Goal: Communication & Community: Answer question/provide support

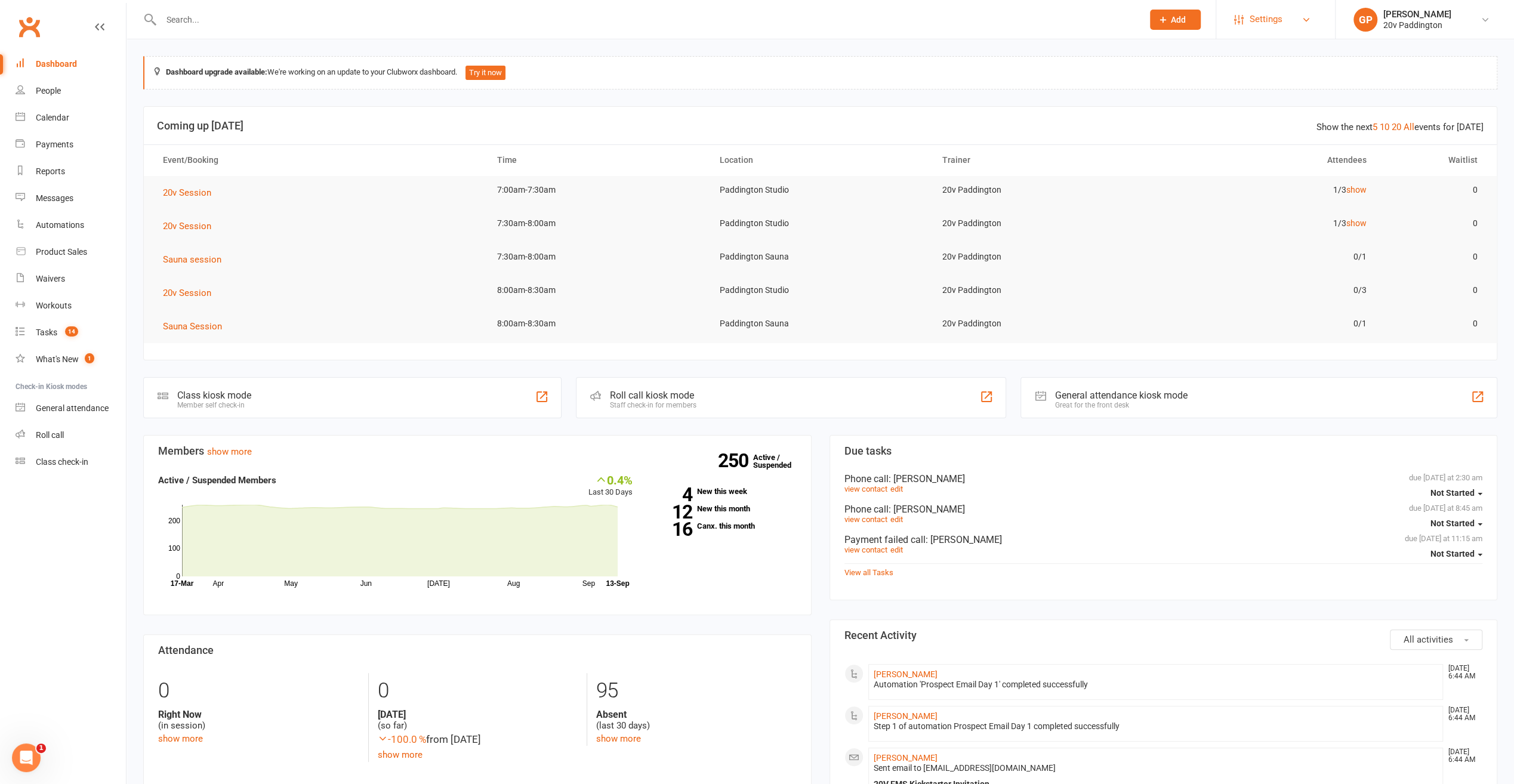
click at [1281, 23] on span "Settings" at bounding box center [1266, 19] width 33 height 27
click at [1248, 303] on link "Account Profile" at bounding box center [1276, 305] width 119 height 28
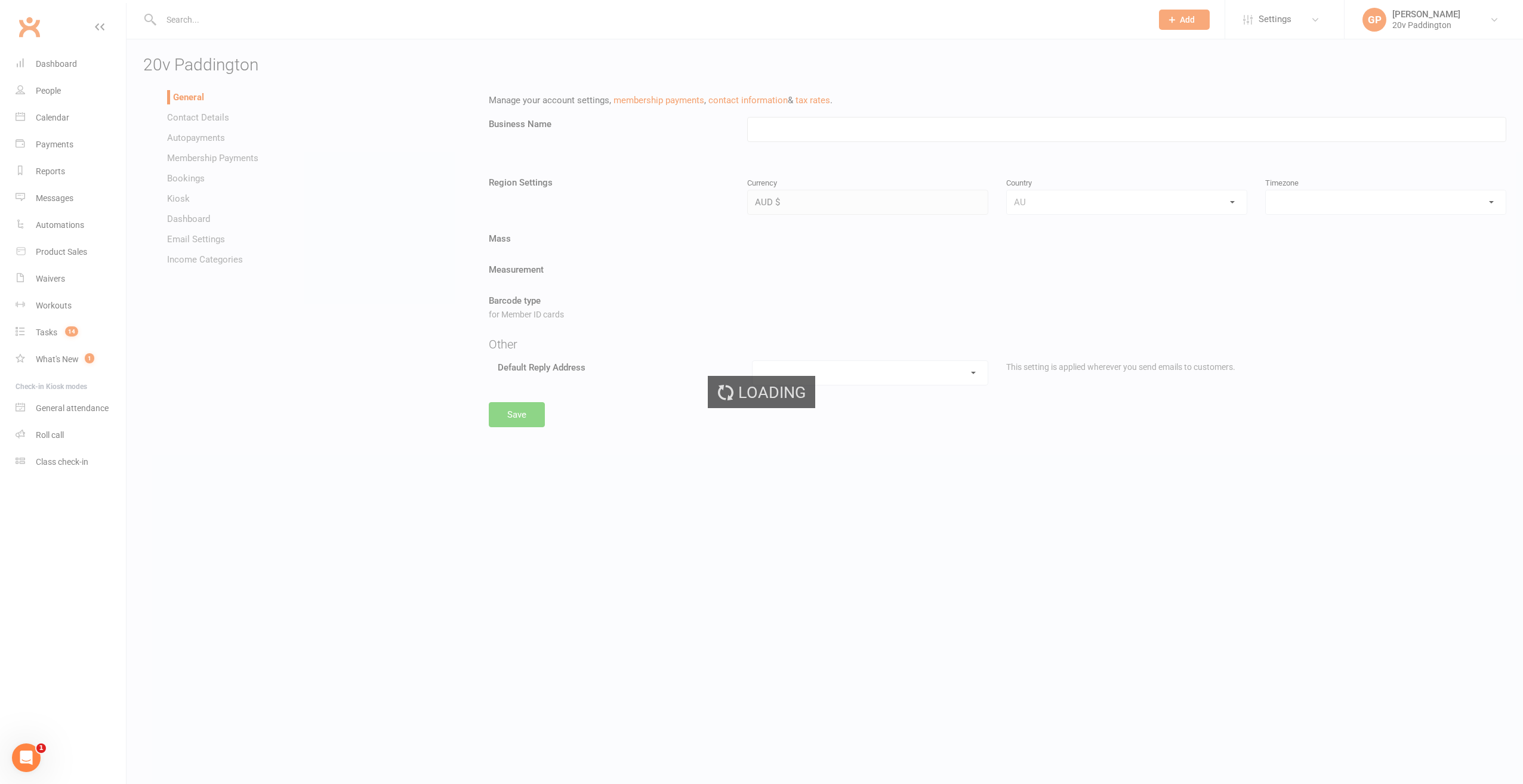
type input "20v Paddington"
select select "Australia/Sydney"
select select "paddington@20v.studio"
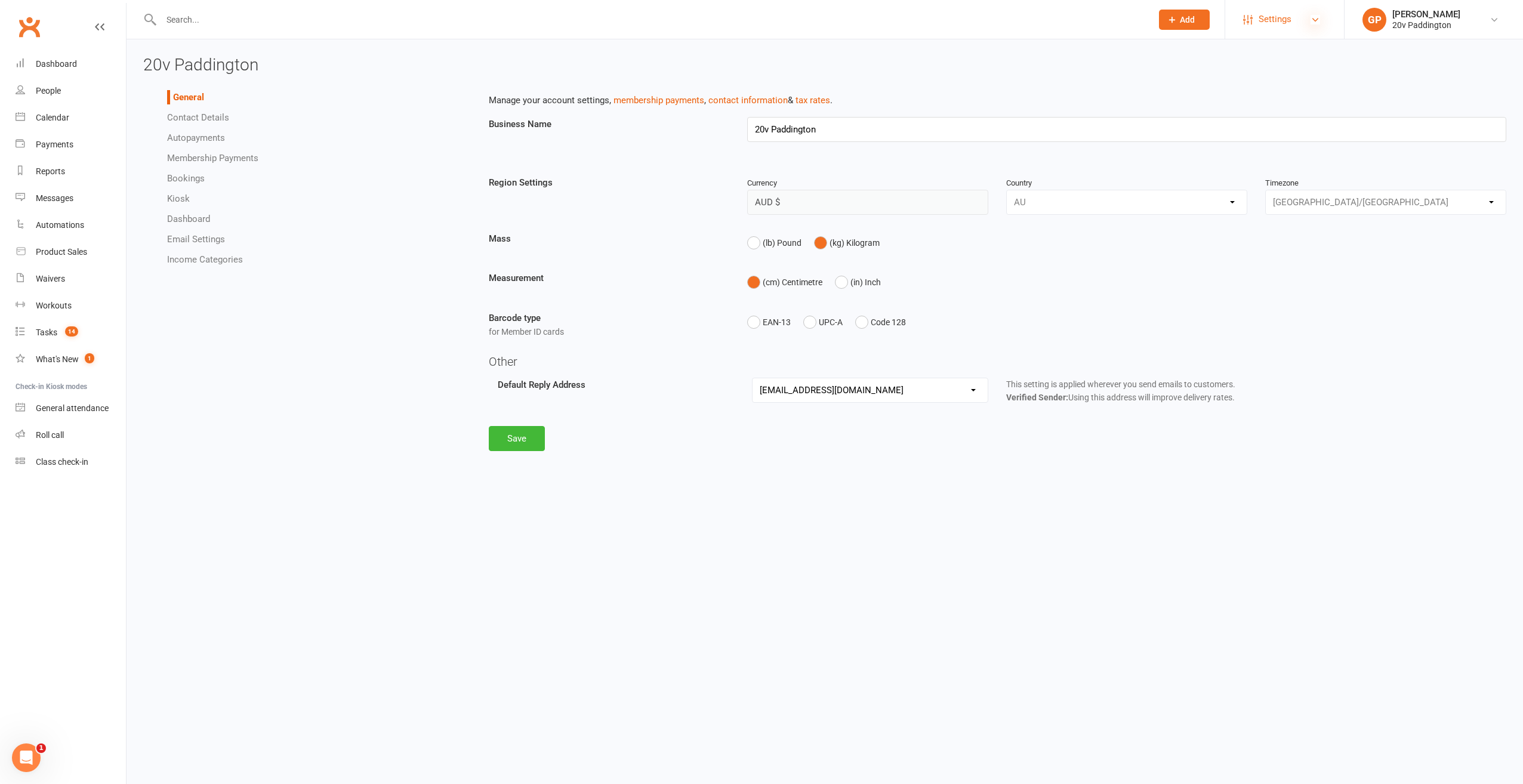
click at [1313, 22] on icon at bounding box center [1315, 19] width 9 height 9
click at [1490, 18] on icon at bounding box center [1494, 19] width 9 height 9
click at [1393, 191] on link "My subscription" at bounding box center [1433, 193] width 178 height 28
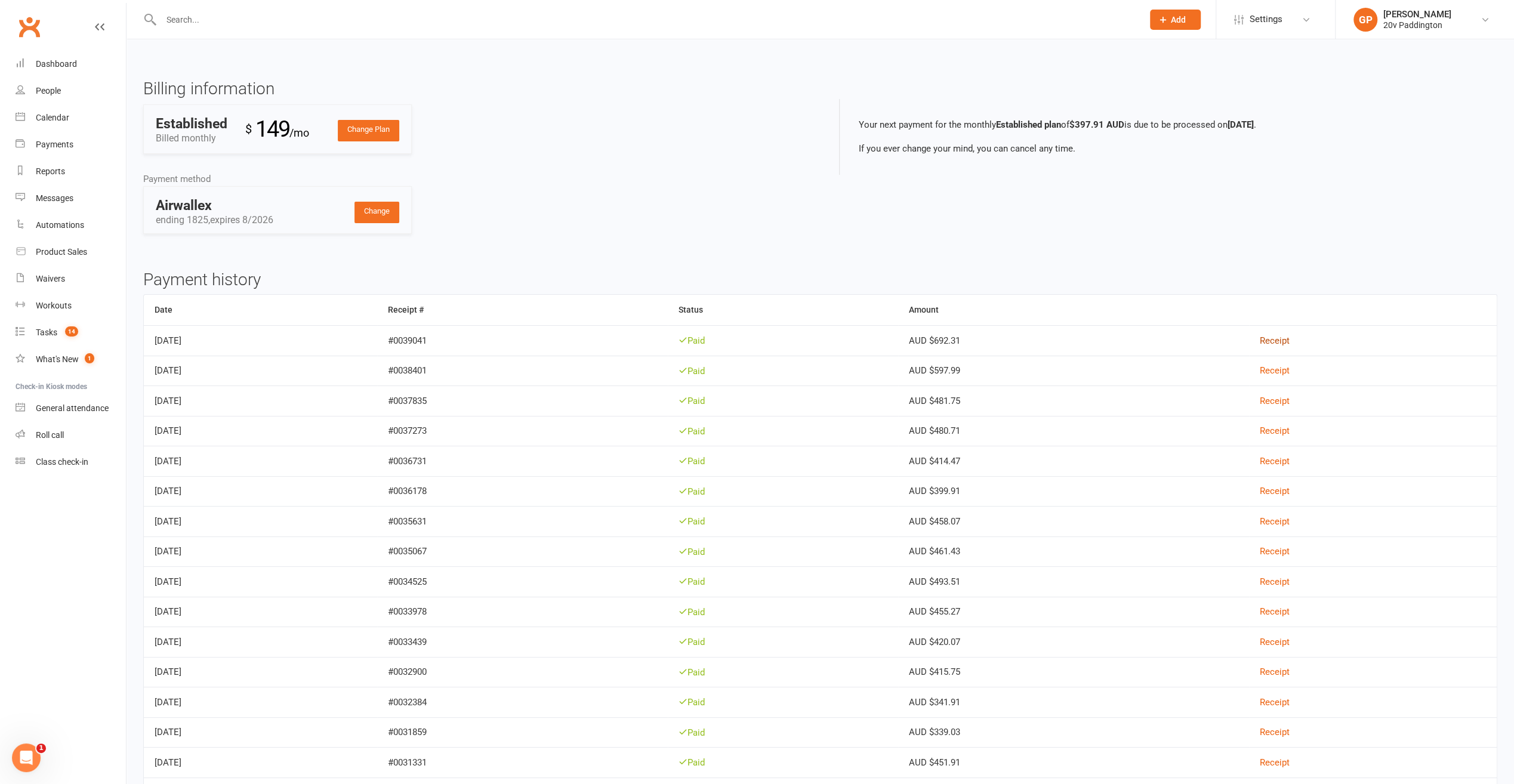
click at [1290, 339] on link "Receipt" at bounding box center [1275, 341] width 30 height 11
click at [49, 174] on div "Reports" at bounding box center [50, 171] width 29 height 9
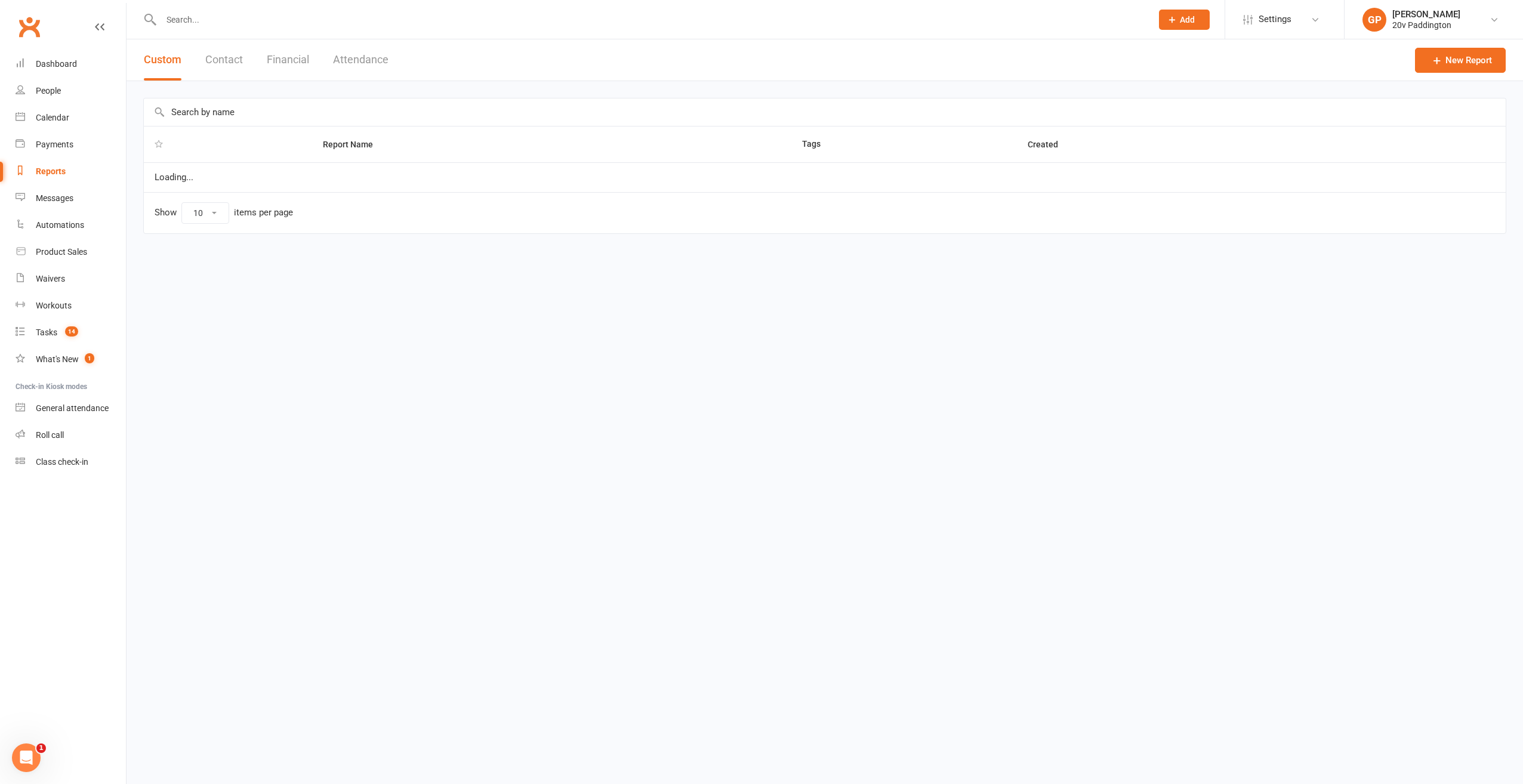
select select "25"
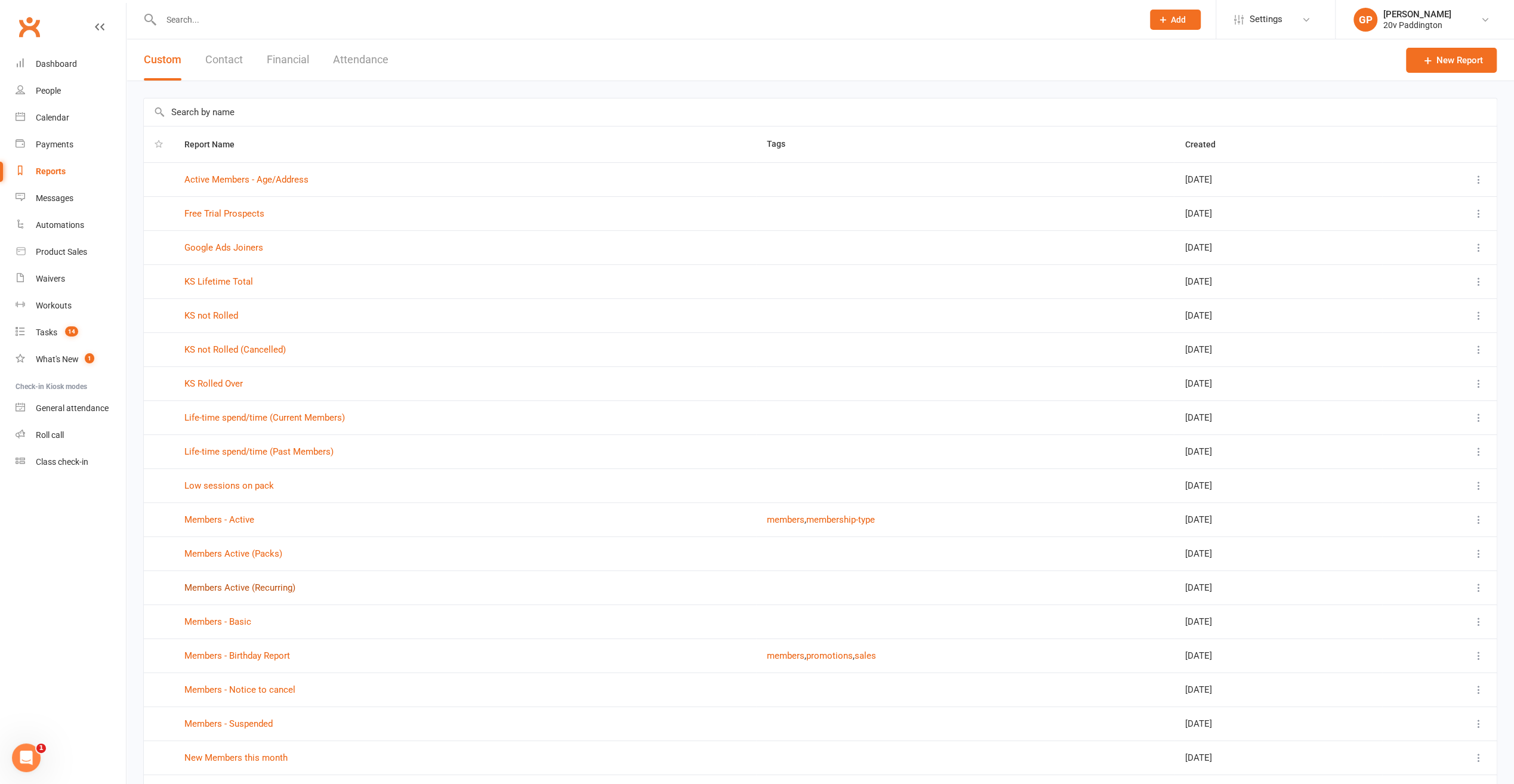
click at [235, 586] on link "Members Active (Recurring)" at bounding box center [240, 587] width 111 height 11
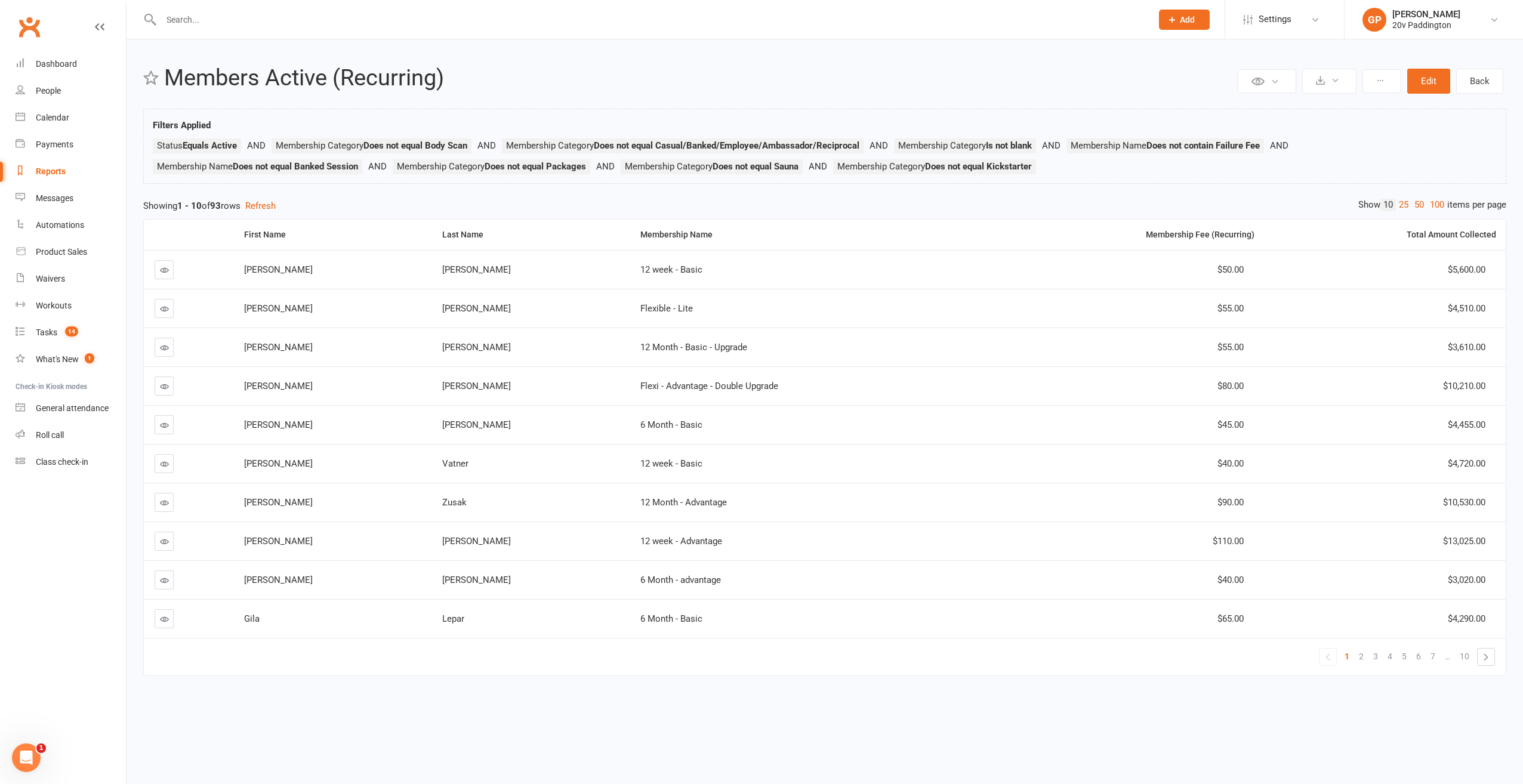
click at [54, 173] on div "Reports" at bounding box center [51, 171] width 30 height 9
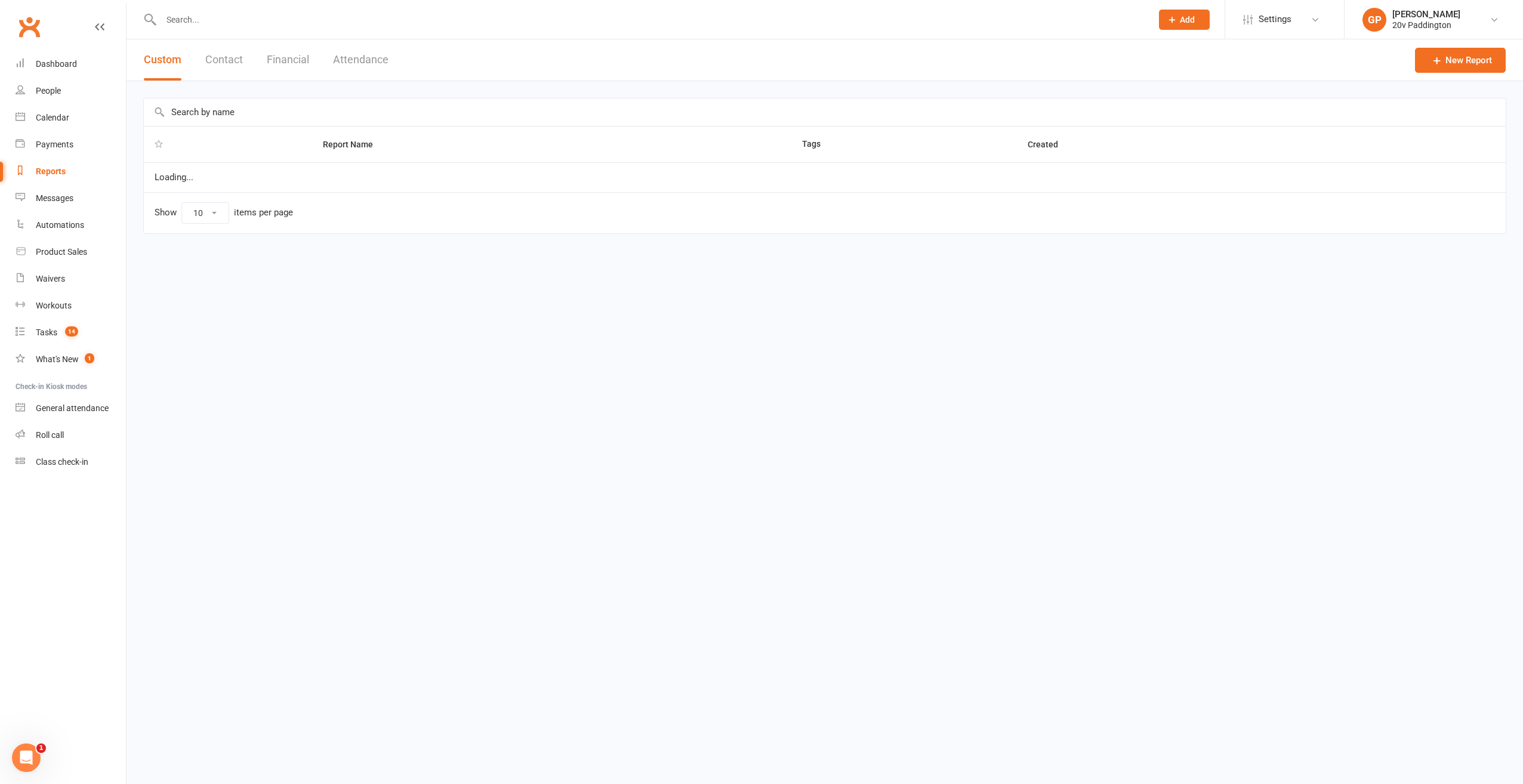
select select "25"
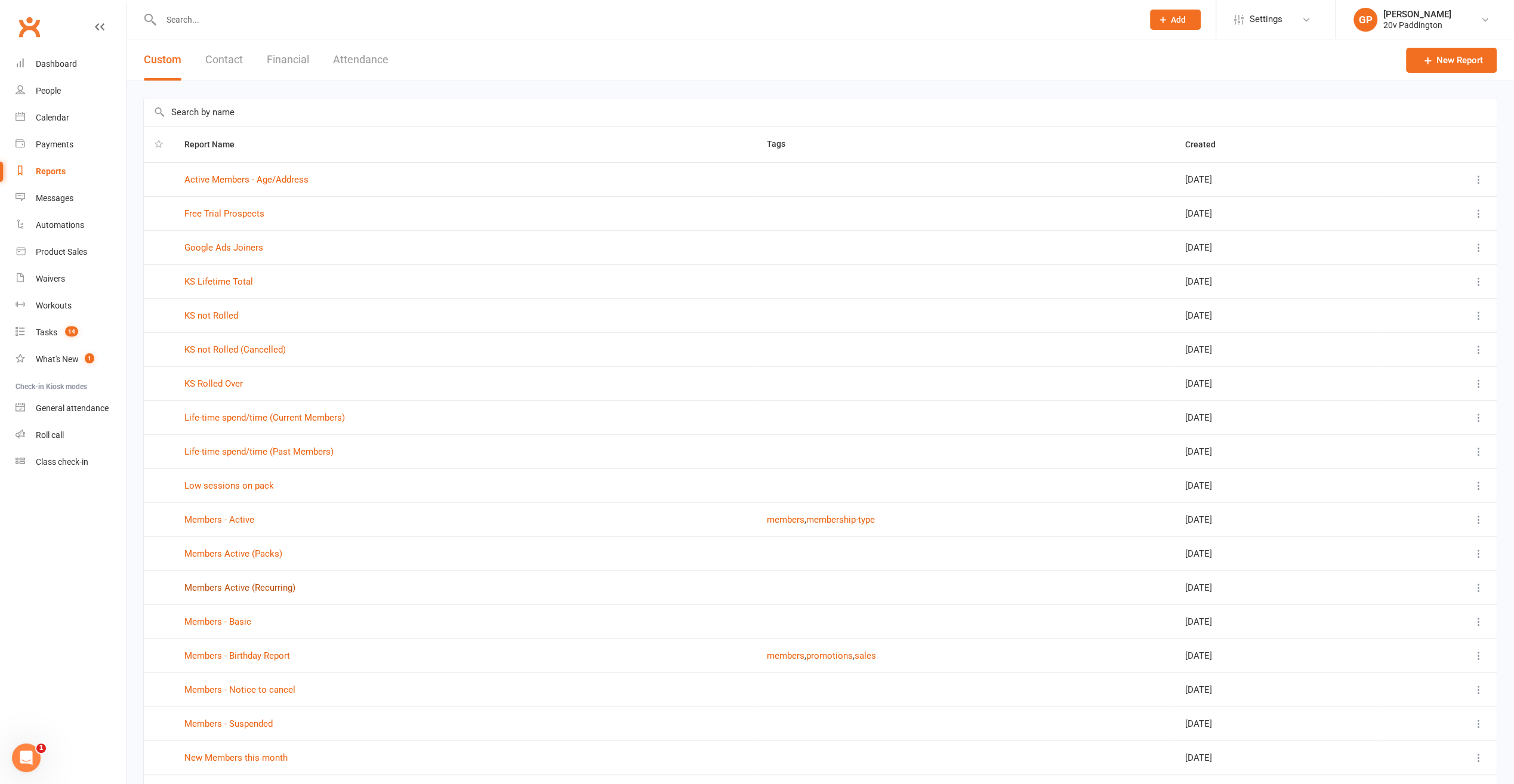
click at [229, 582] on link "Members Active (Recurring)" at bounding box center [240, 587] width 111 height 11
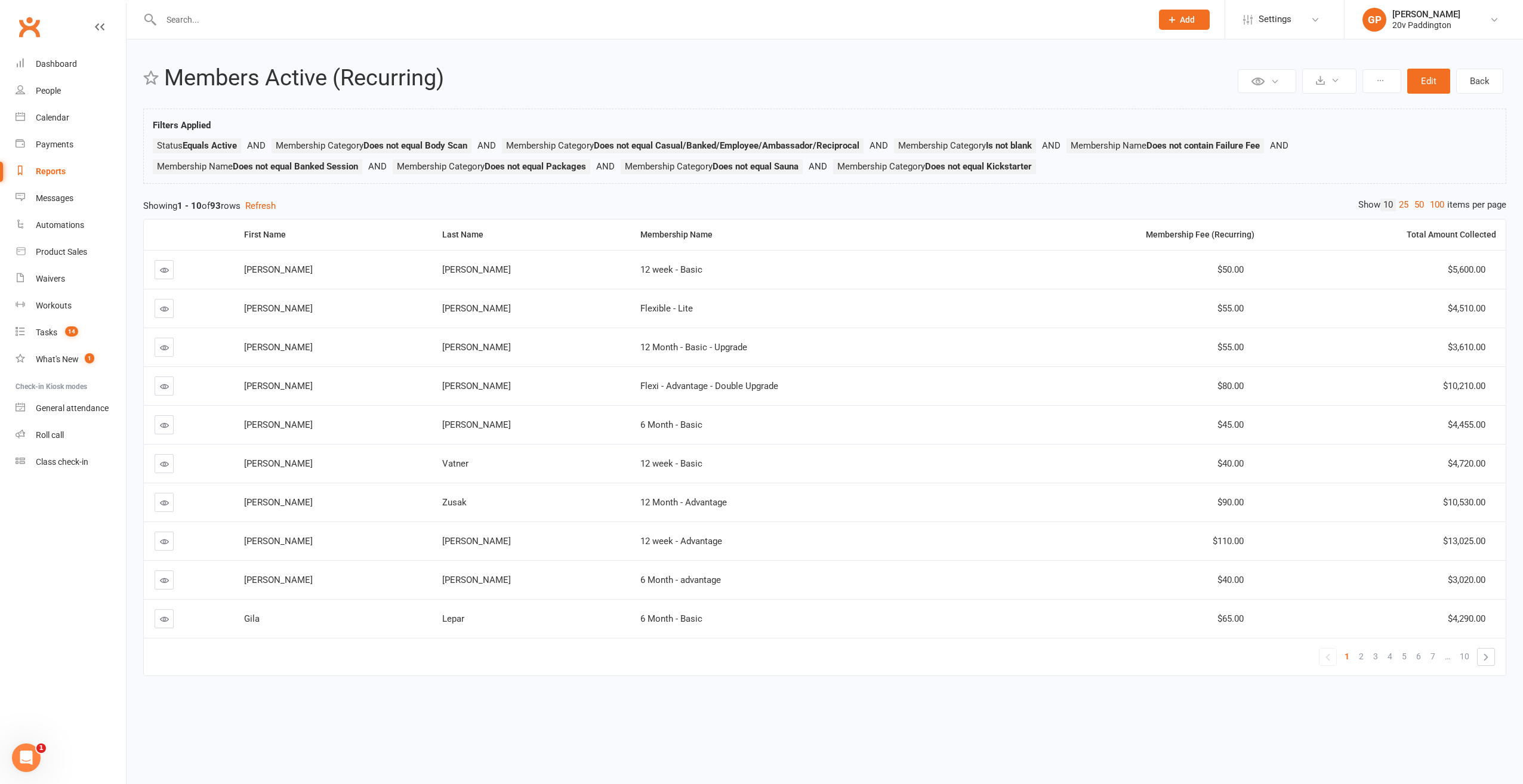
click at [56, 173] on div "Reports" at bounding box center [51, 171] width 30 height 9
select select "25"
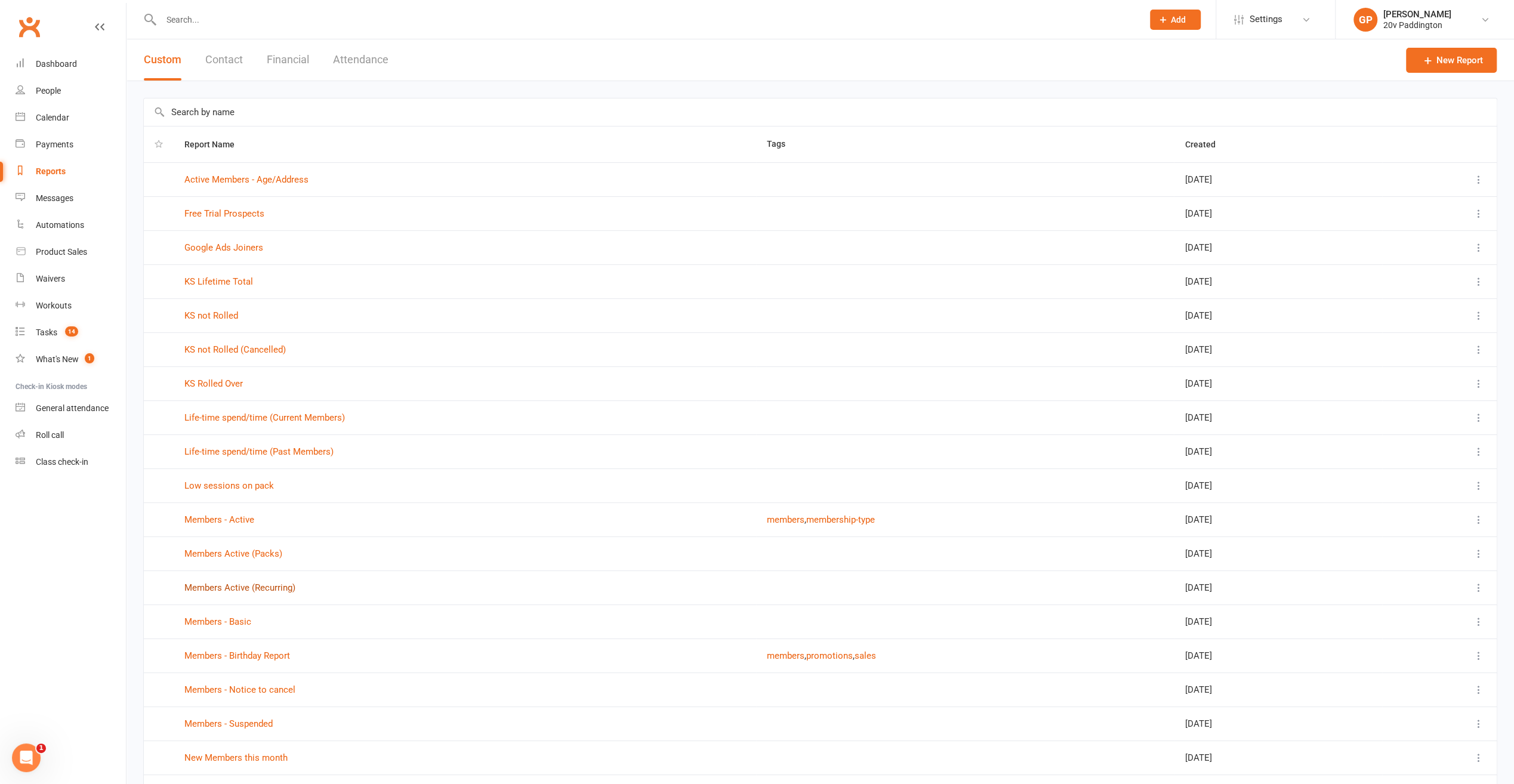
click at [233, 584] on link "Members Active (Recurring)" at bounding box center [240, 587] width 111 height 11
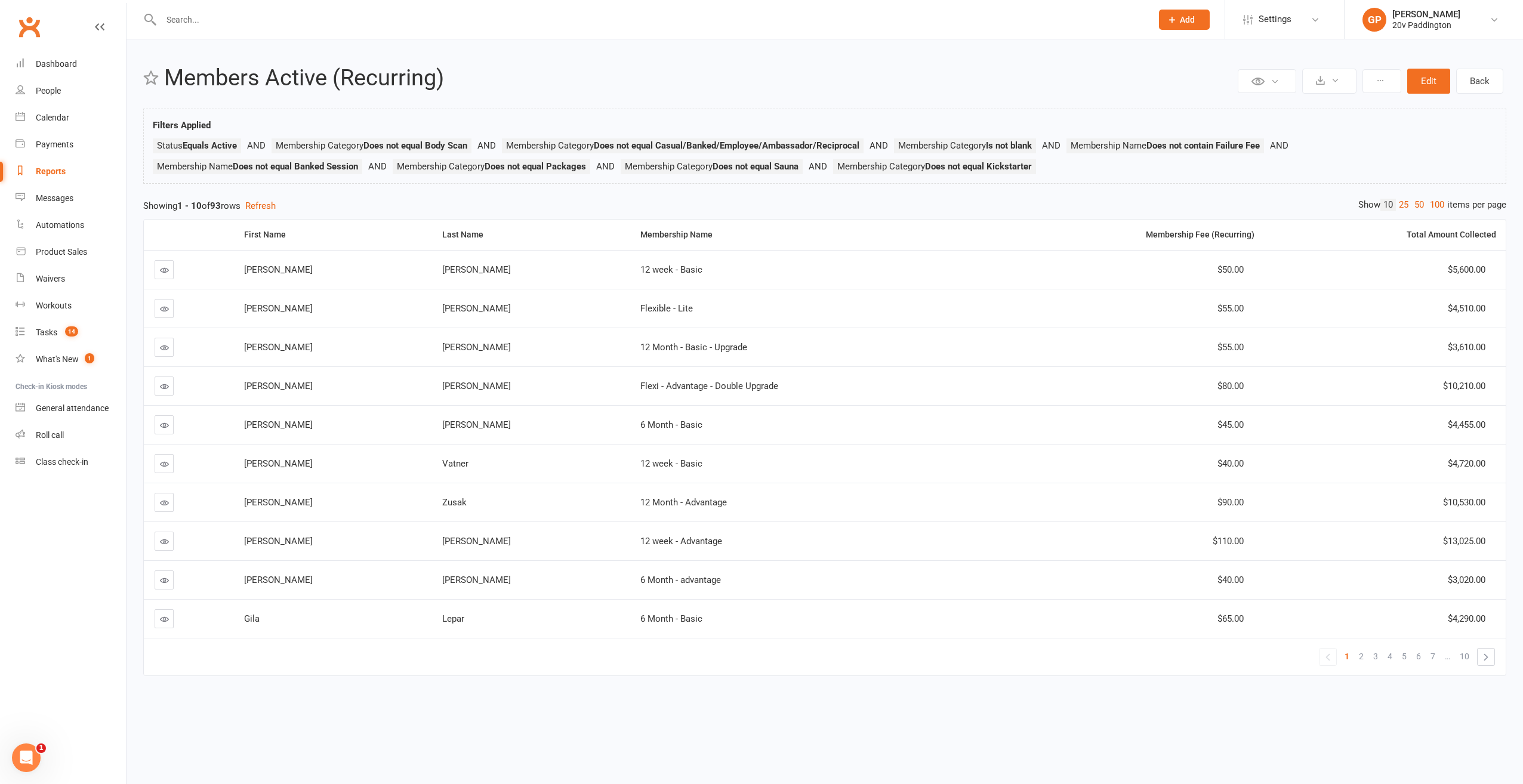
click at [56, 169] on div "Reports" at bounding box center [51, 171] width 30 height 9
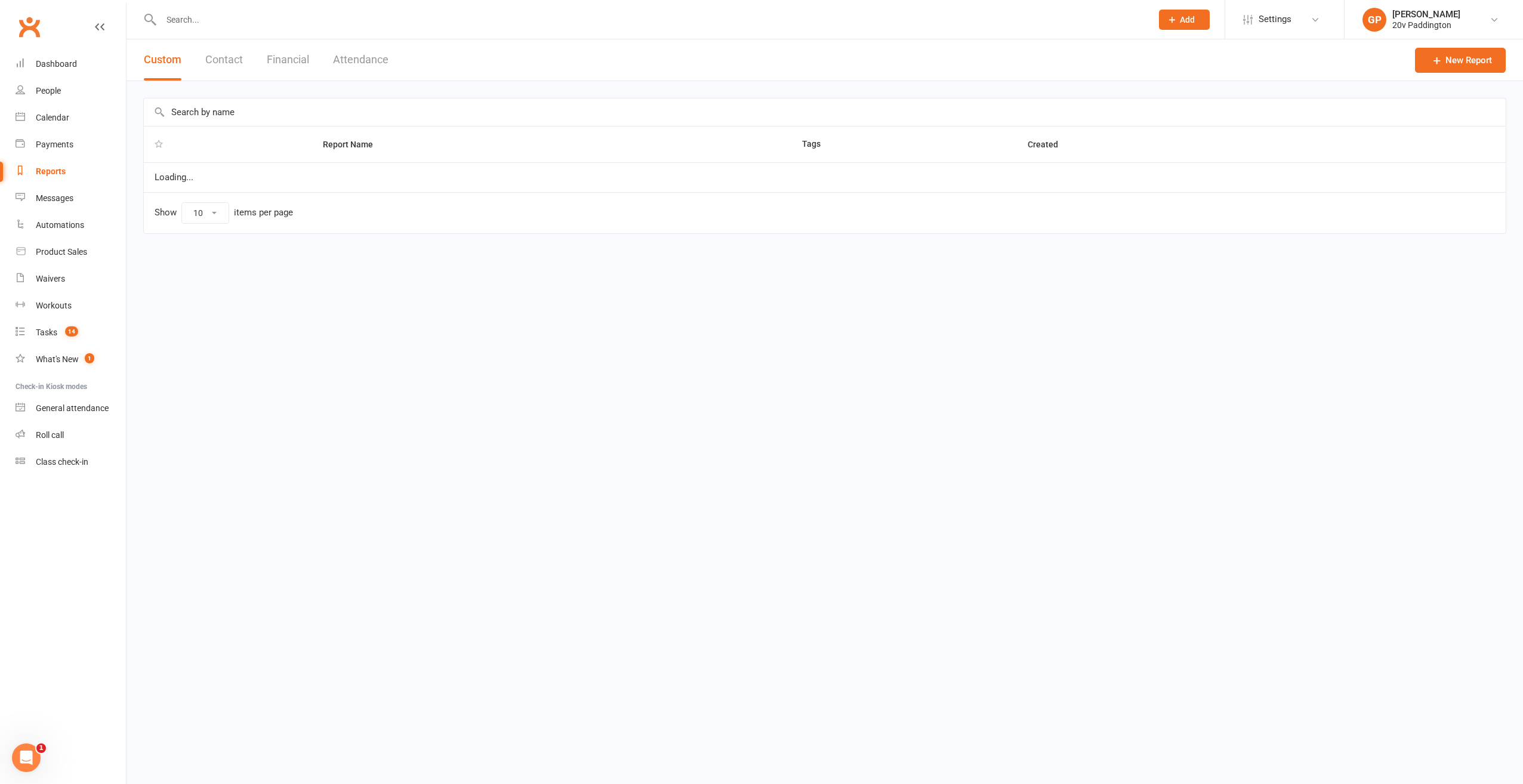
select select "25"
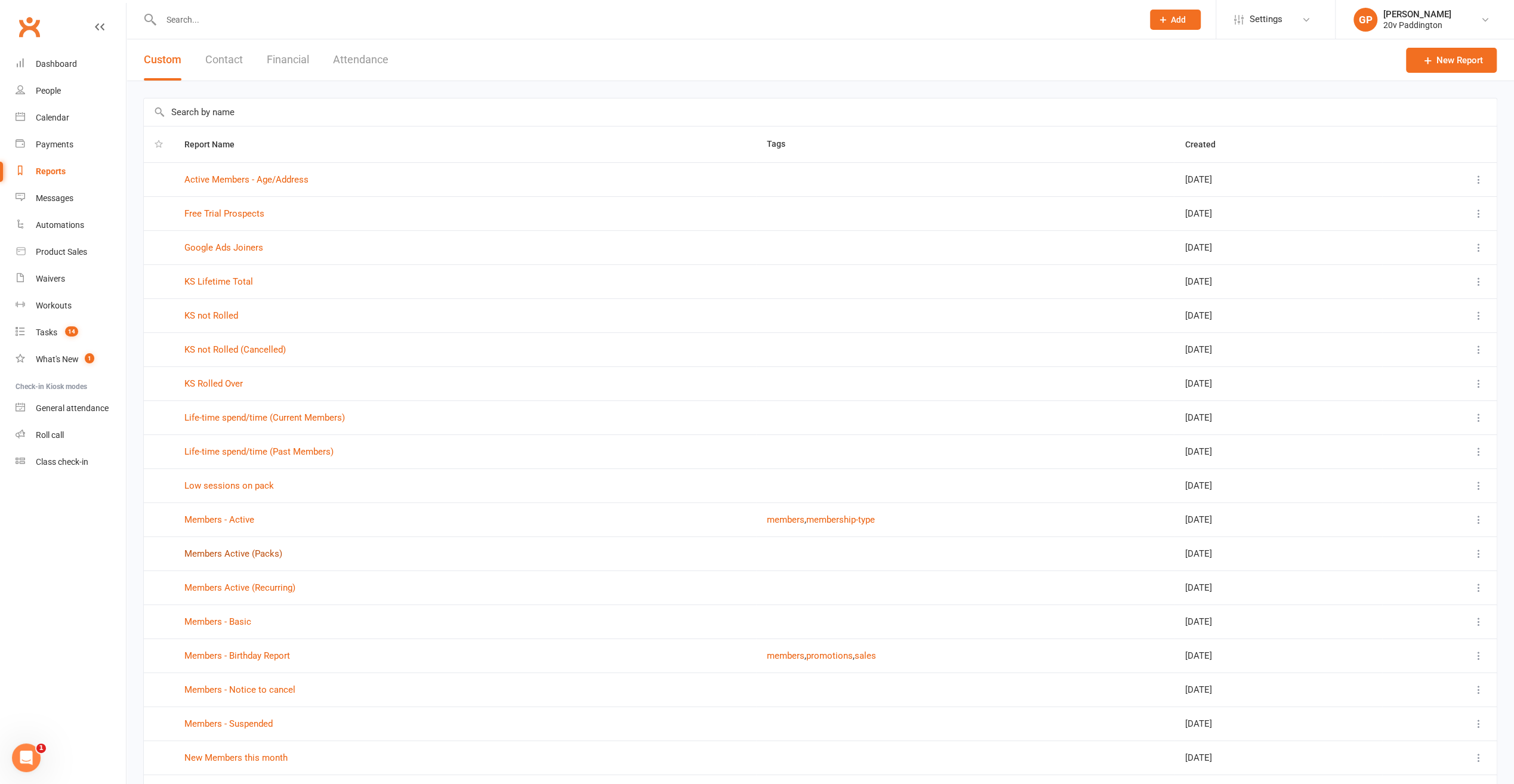
click at [218, 550] on link "Members Active (Packs)" at bounding box center [233, 553] width 98 height 11
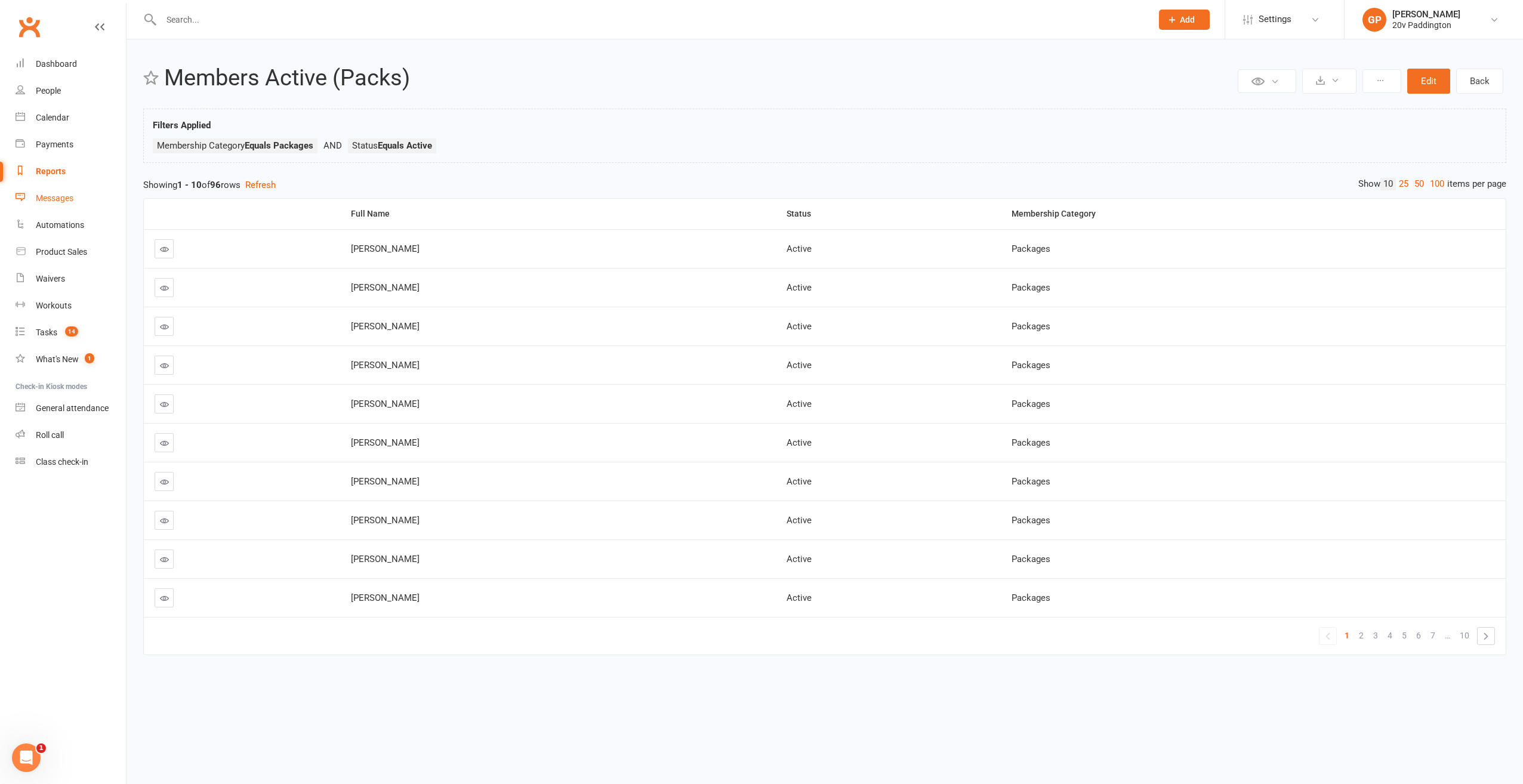
click at [55, 196] on div "Messages" at bounding box center [55, 198] width 38 height 9
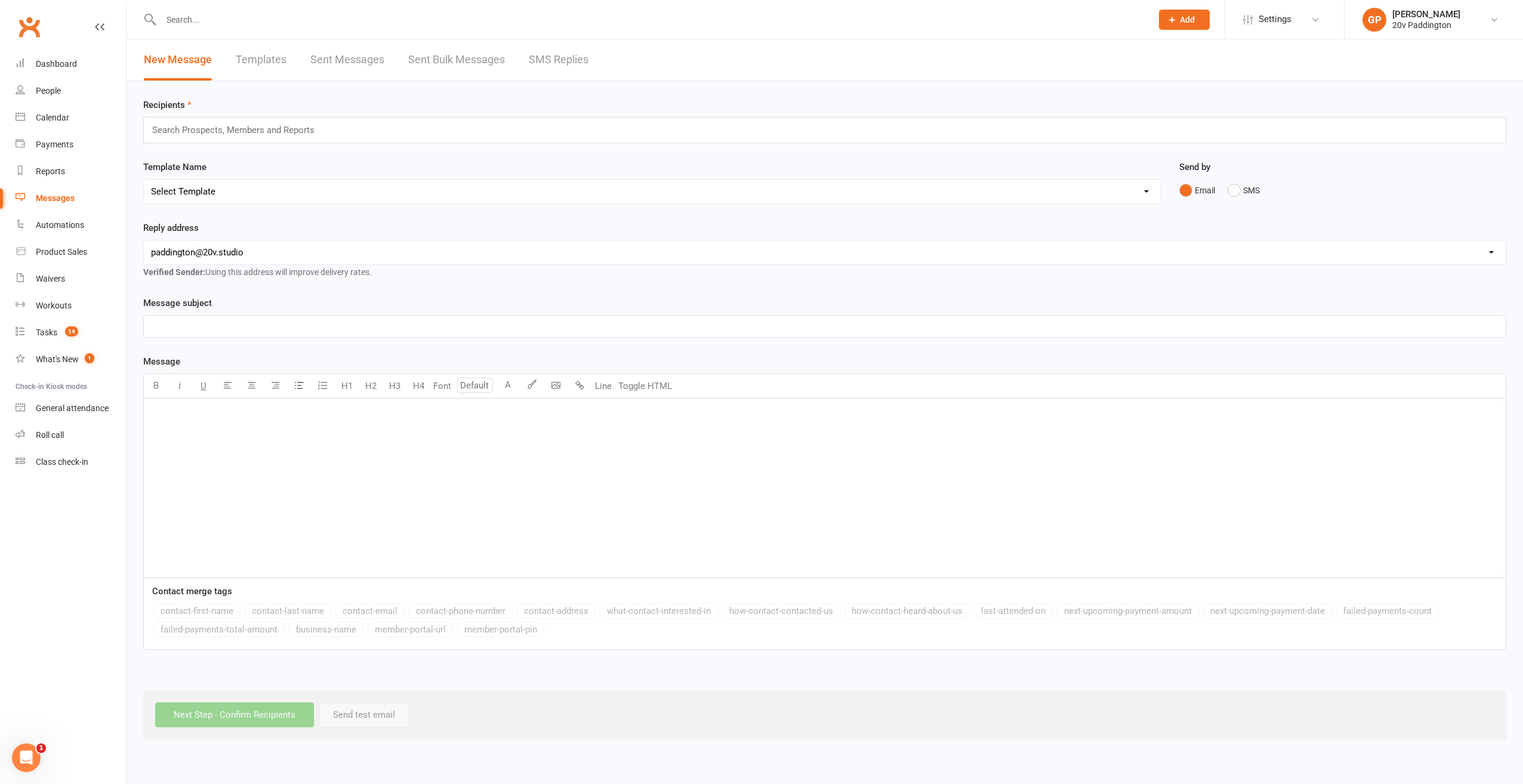
click at [182, 127] on input "text" at bounding box center [238, 130] width 175 height 16
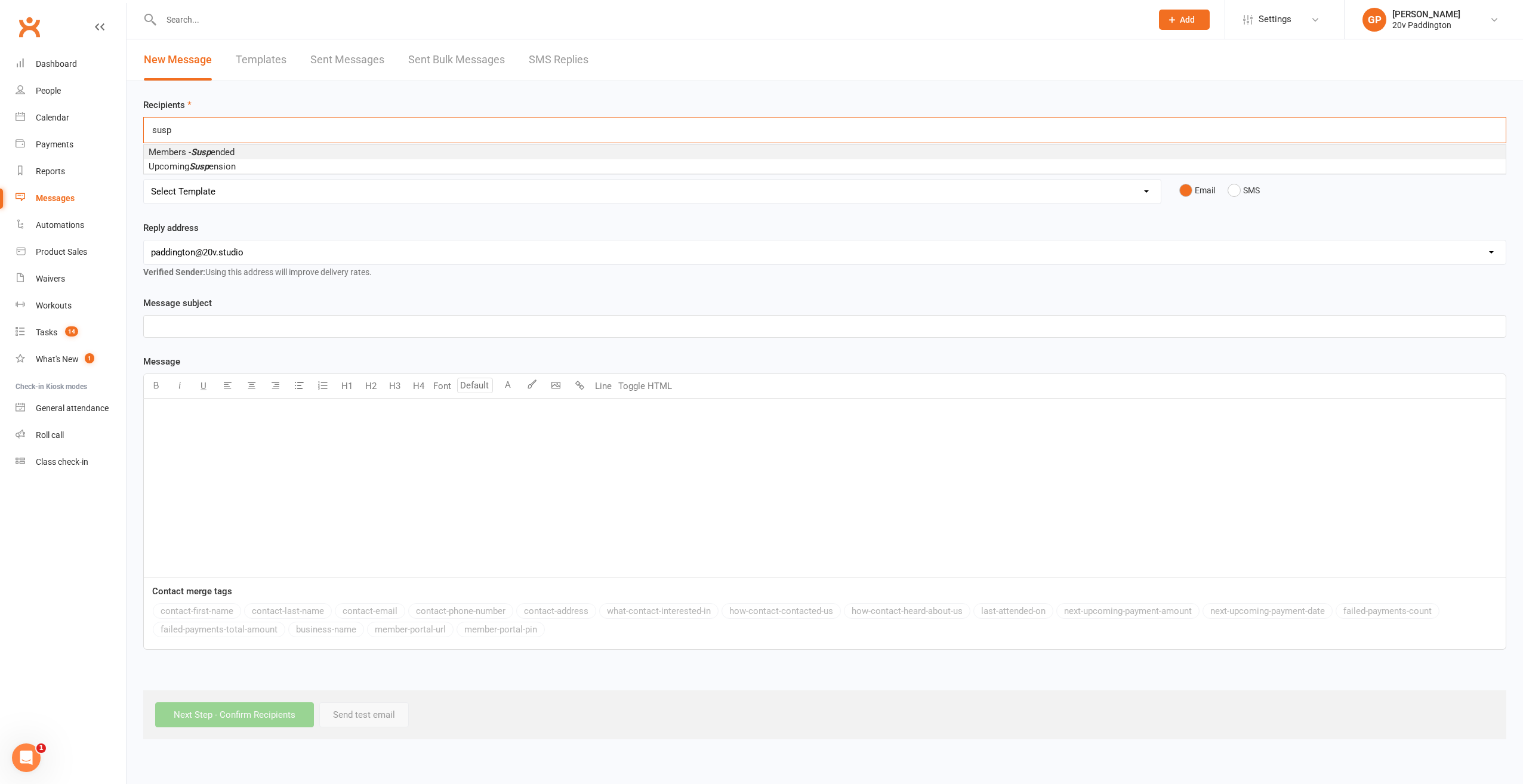
type input "susp"
click at [202, 153] on em "Susp" at bounding box center [200, 152] width 19 height 11
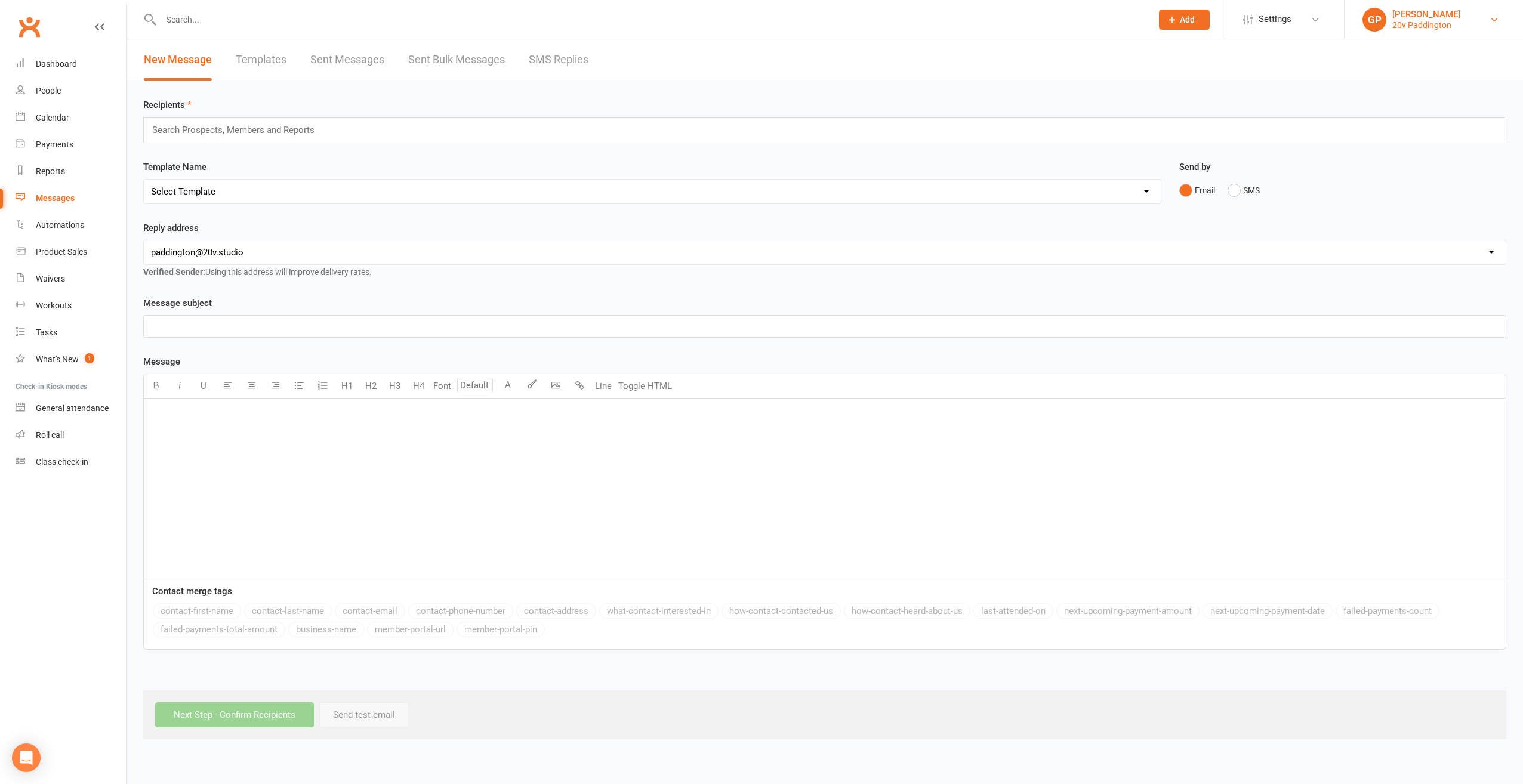
click at [1488, 18] on link "[PERSON_NAME] 20v Paddington" at bounding box center [1433, 19] width 142 height 24
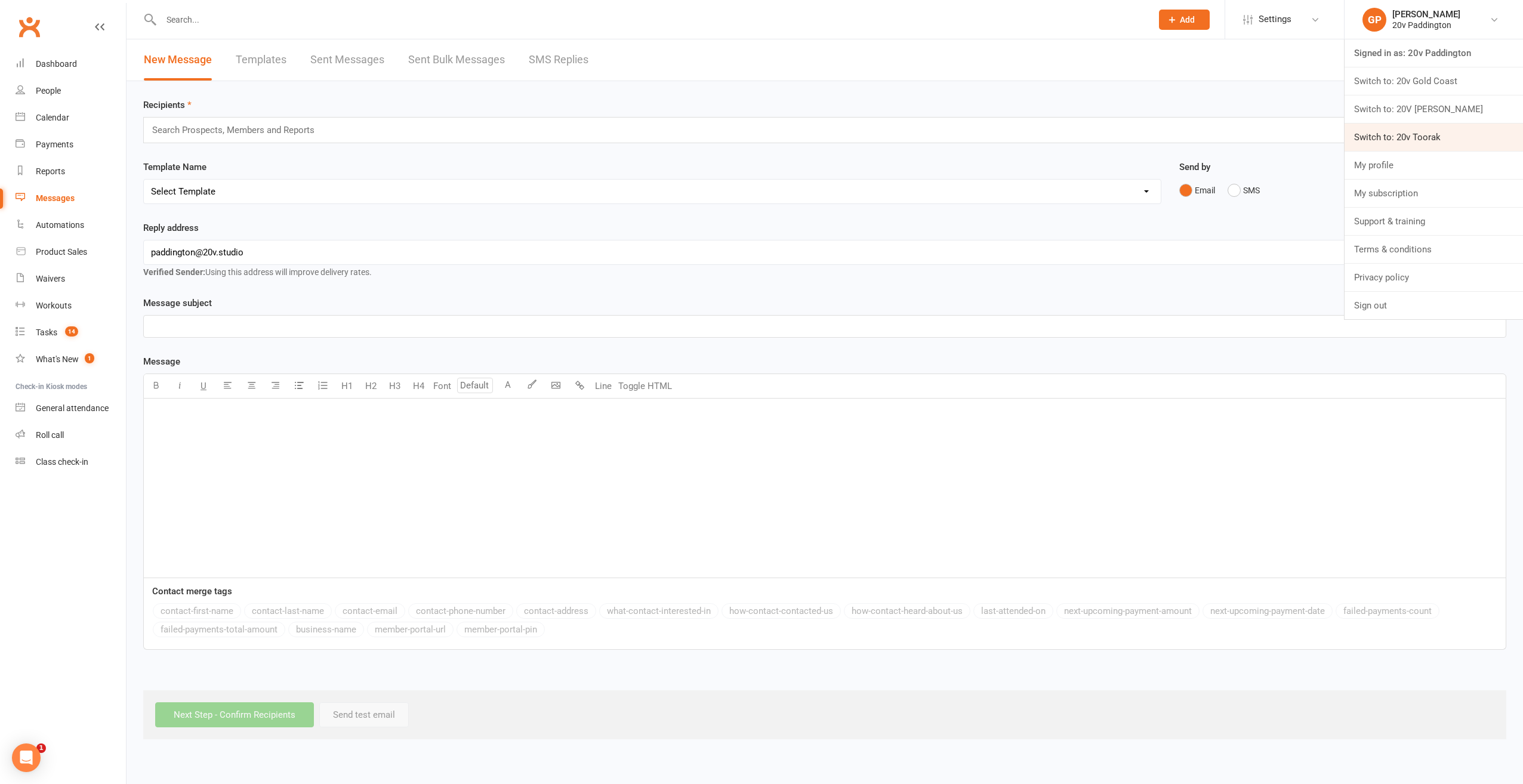
click at [1437, 124] on link "Switch to: 20v Toorak" at bounding box center [1433, 137] width 178 height 28
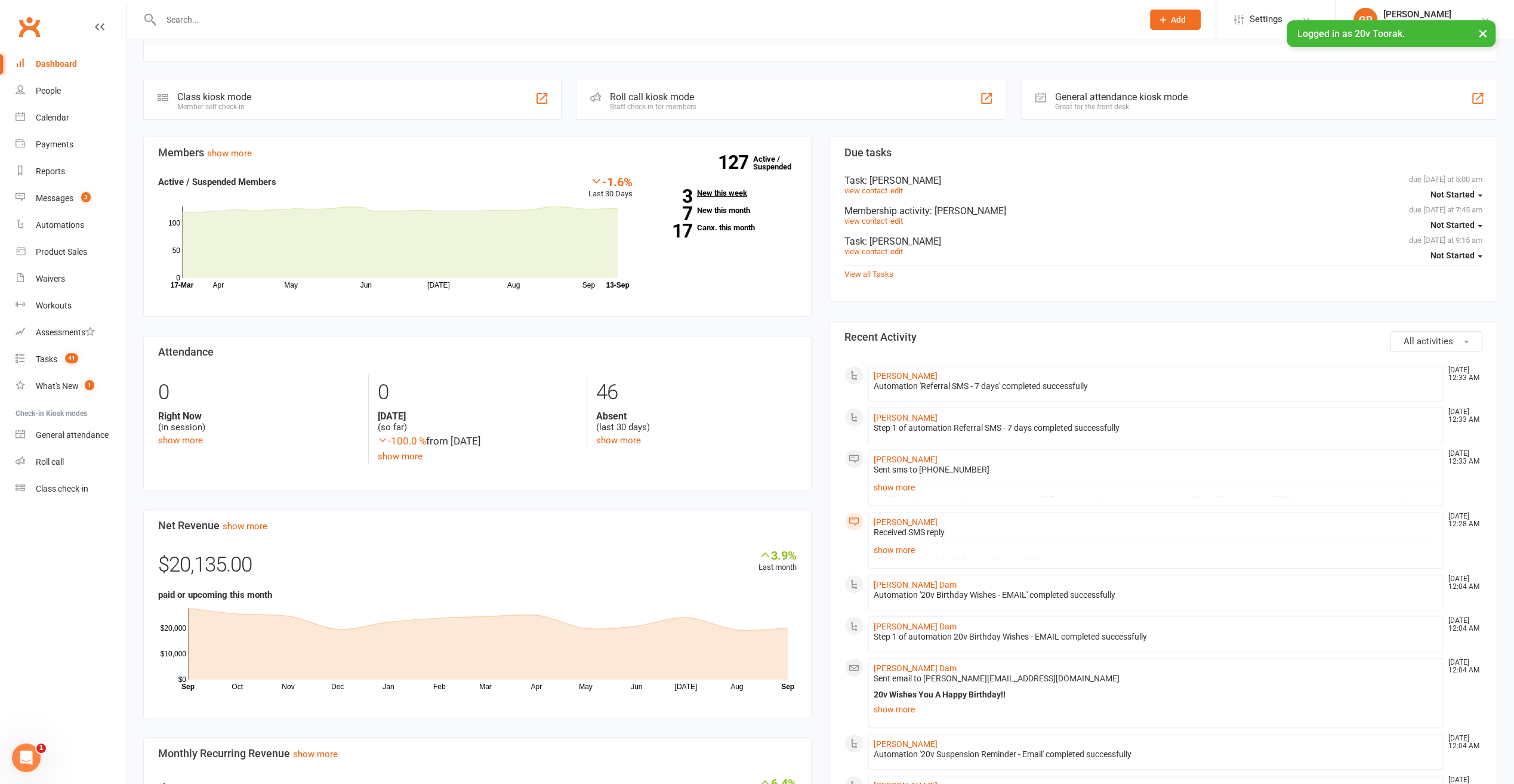
click at [734, 192] on link "3 New this week" at bounding box center [723, 193] width 146 height 8
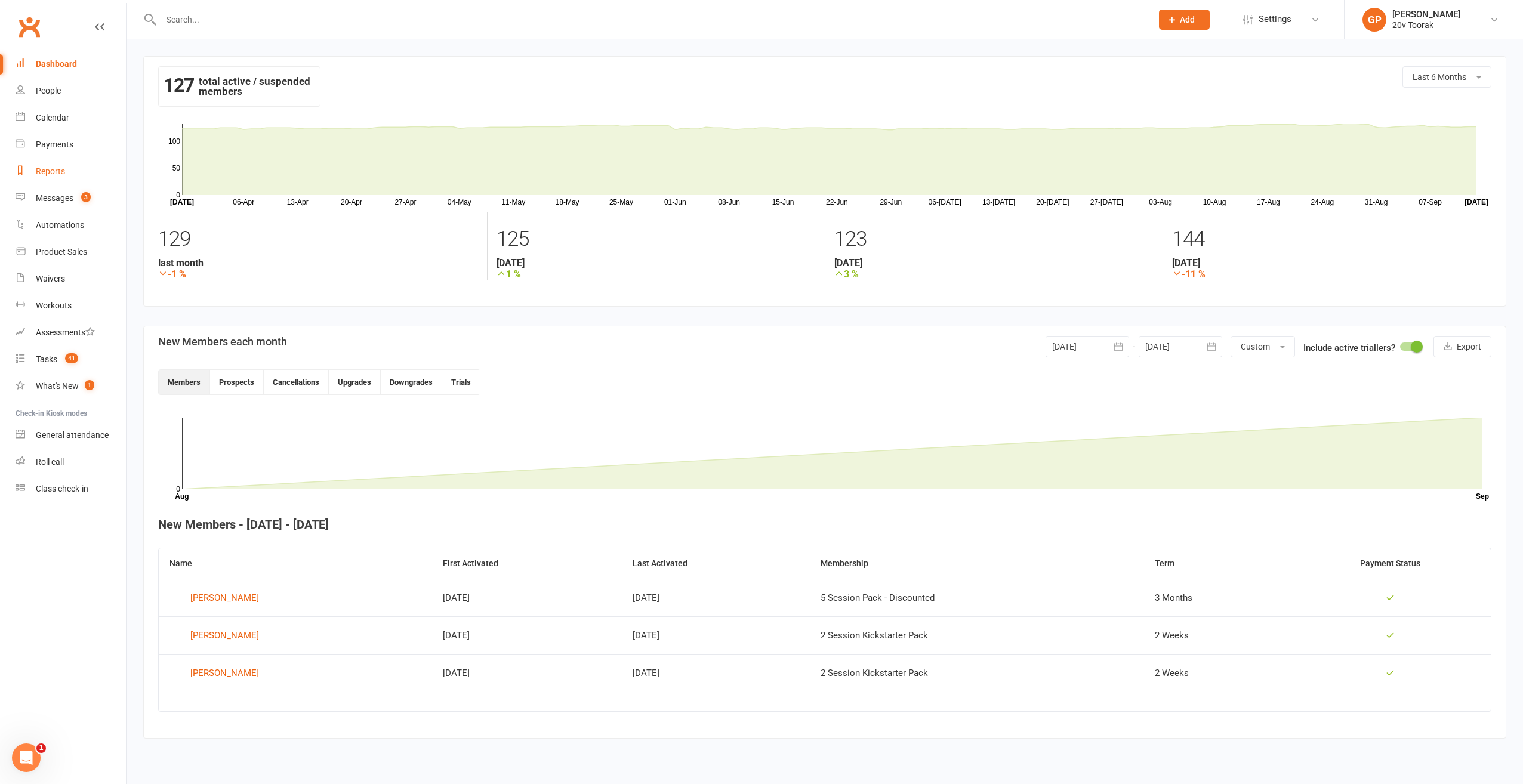
click at [46, 171] on div "Reports" at bounding box center [50, 171] width 29 height 9
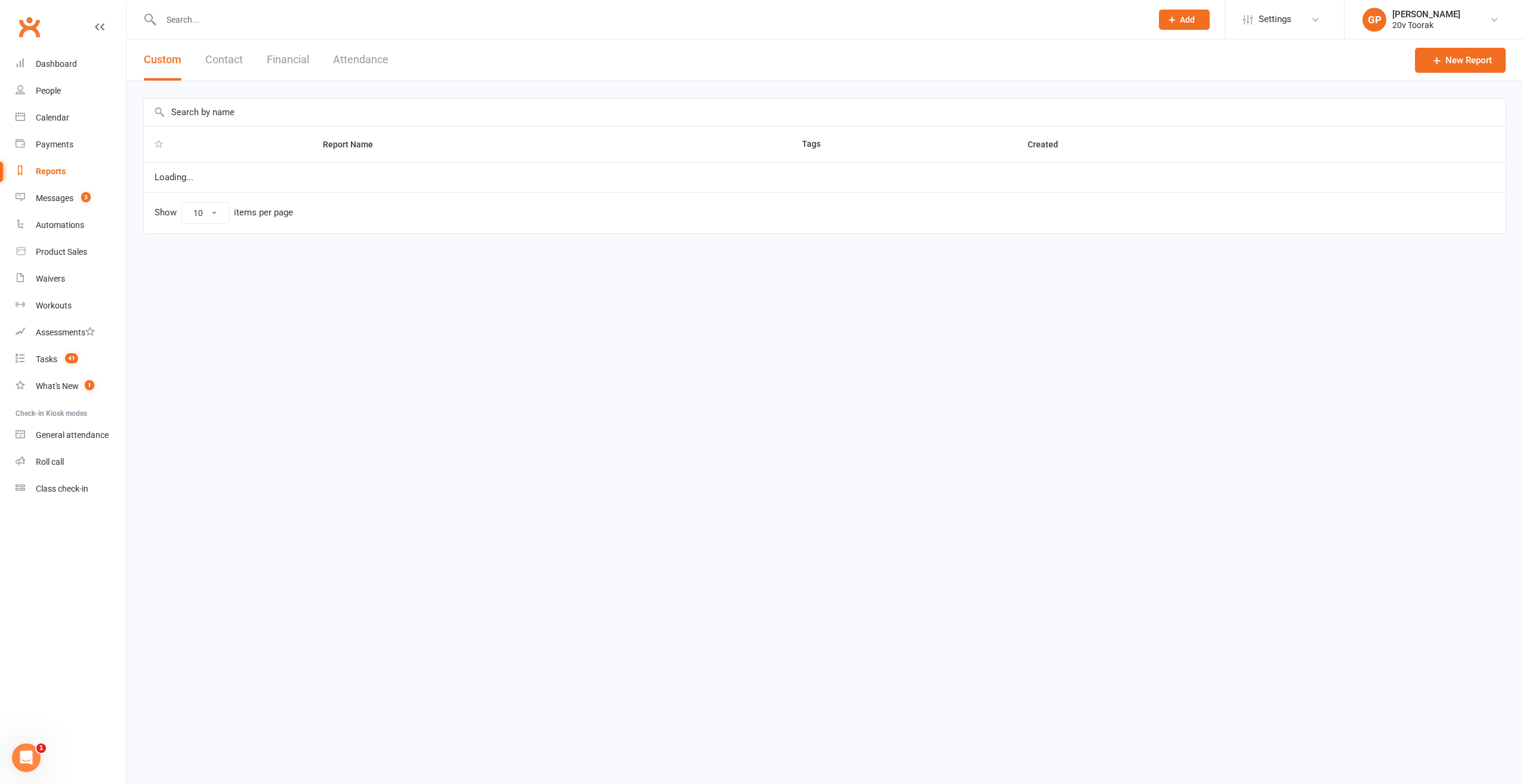
select select "100"
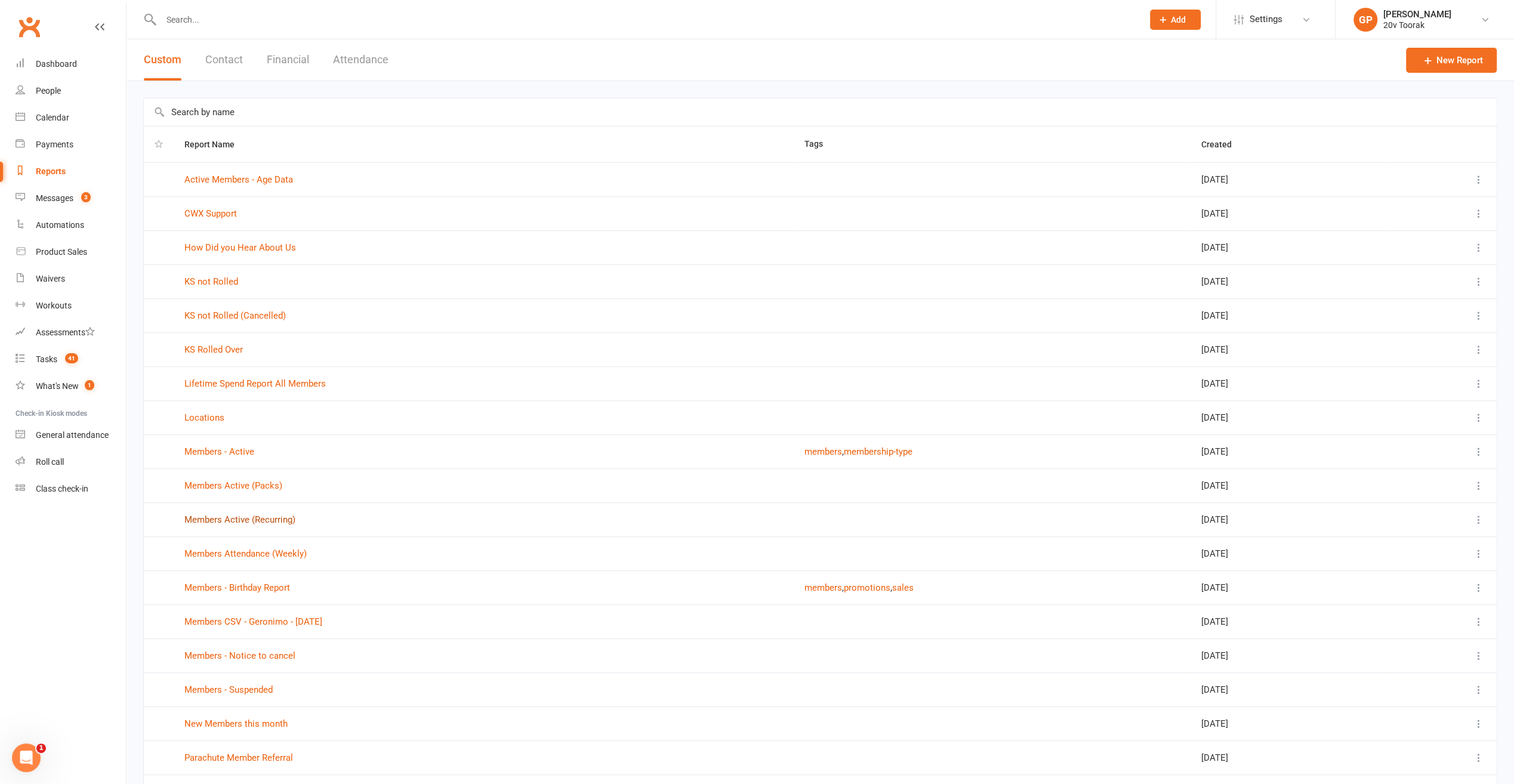
click at [233, 520] on link "Members Active (Recurring)" at bounding box center [240, 519] width 111 height 11
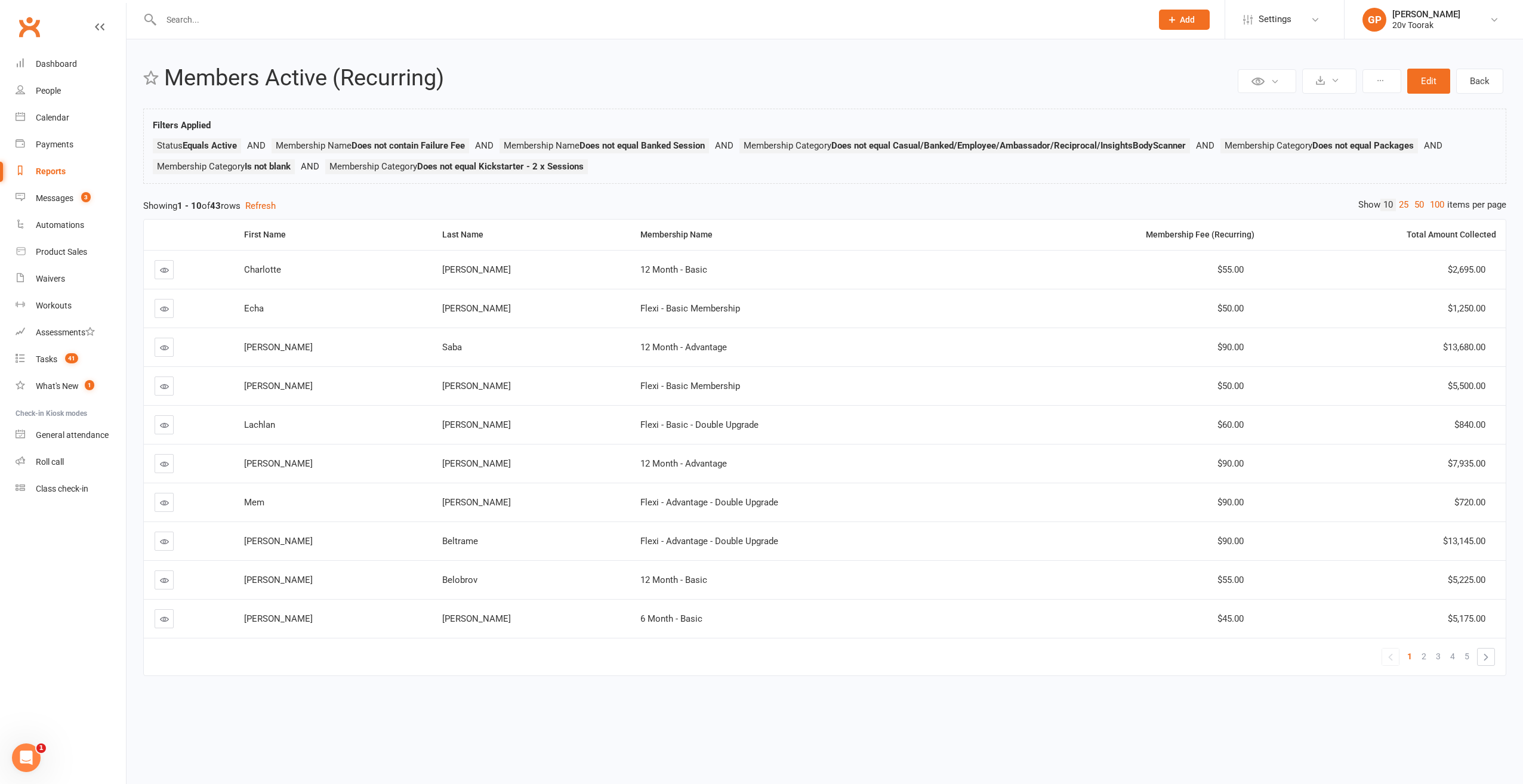
click at [48, 174] on div "Reports" at bounding box center [51, 171] width 30 height 9
select select "100"
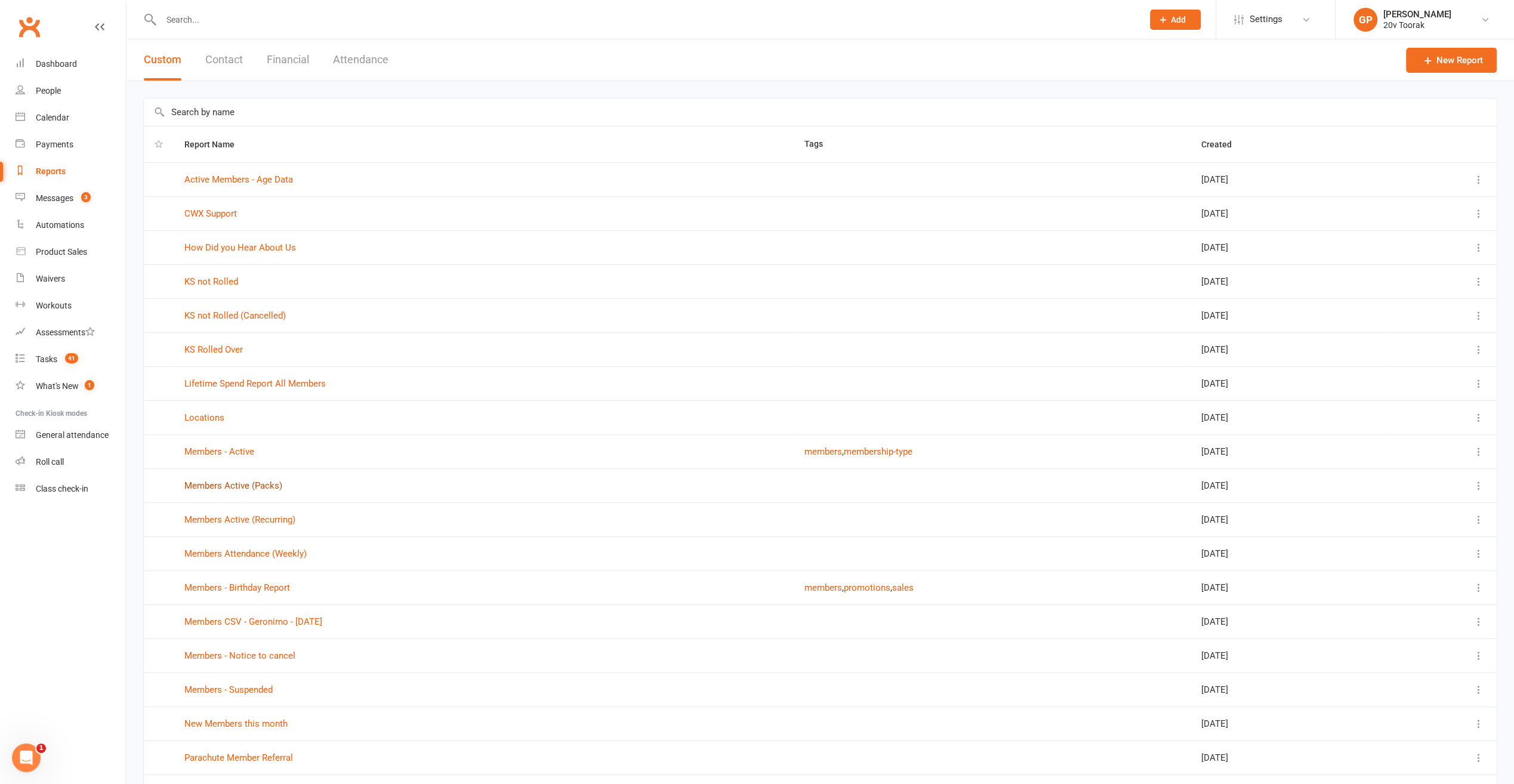
click at [240, 483] on link "Members Active (Packs)" at bounding box center [233, 485] width 98 height 11
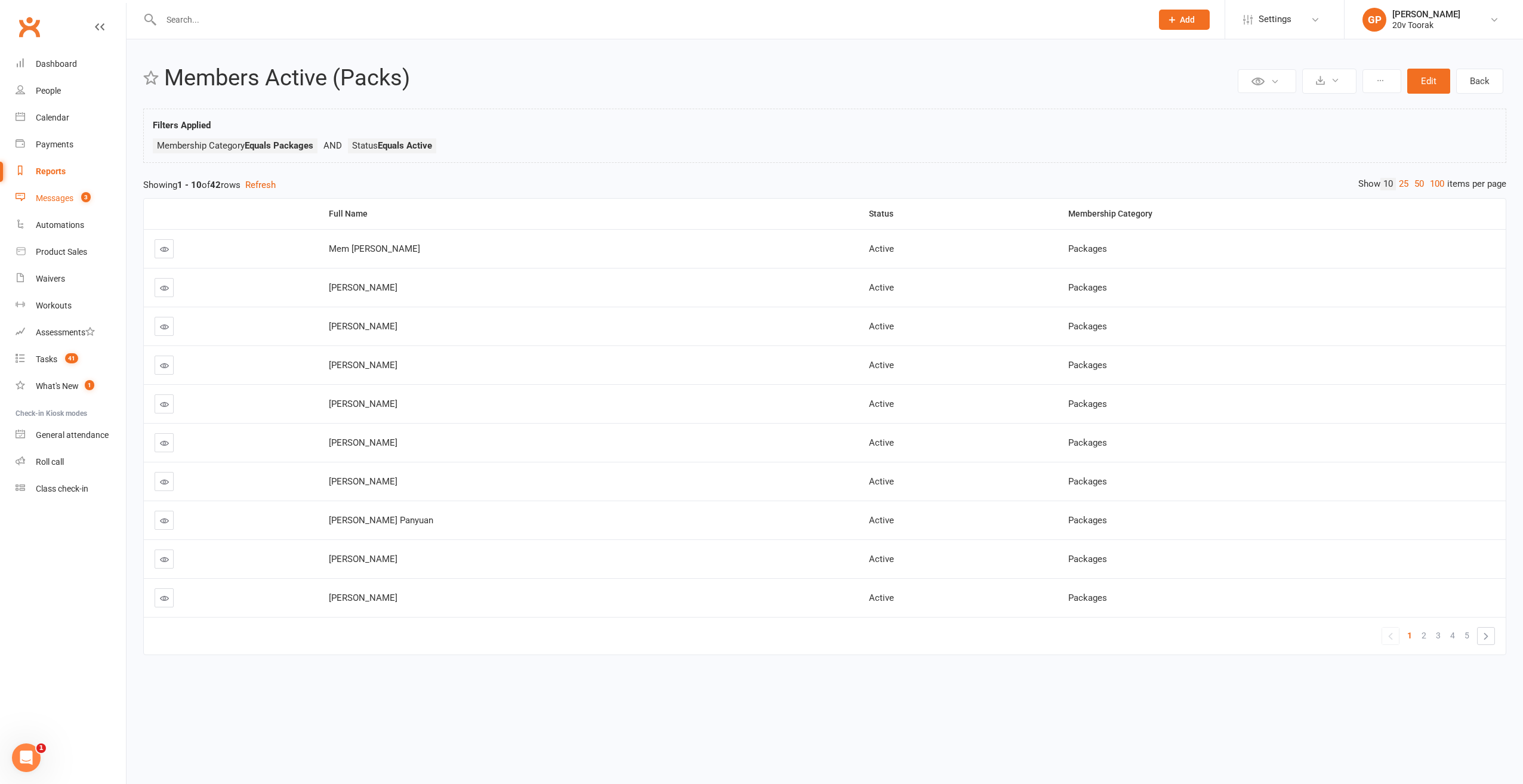
click at [67, 201] on div "Messages" at bounding box center [55, 198] width 38 height 9
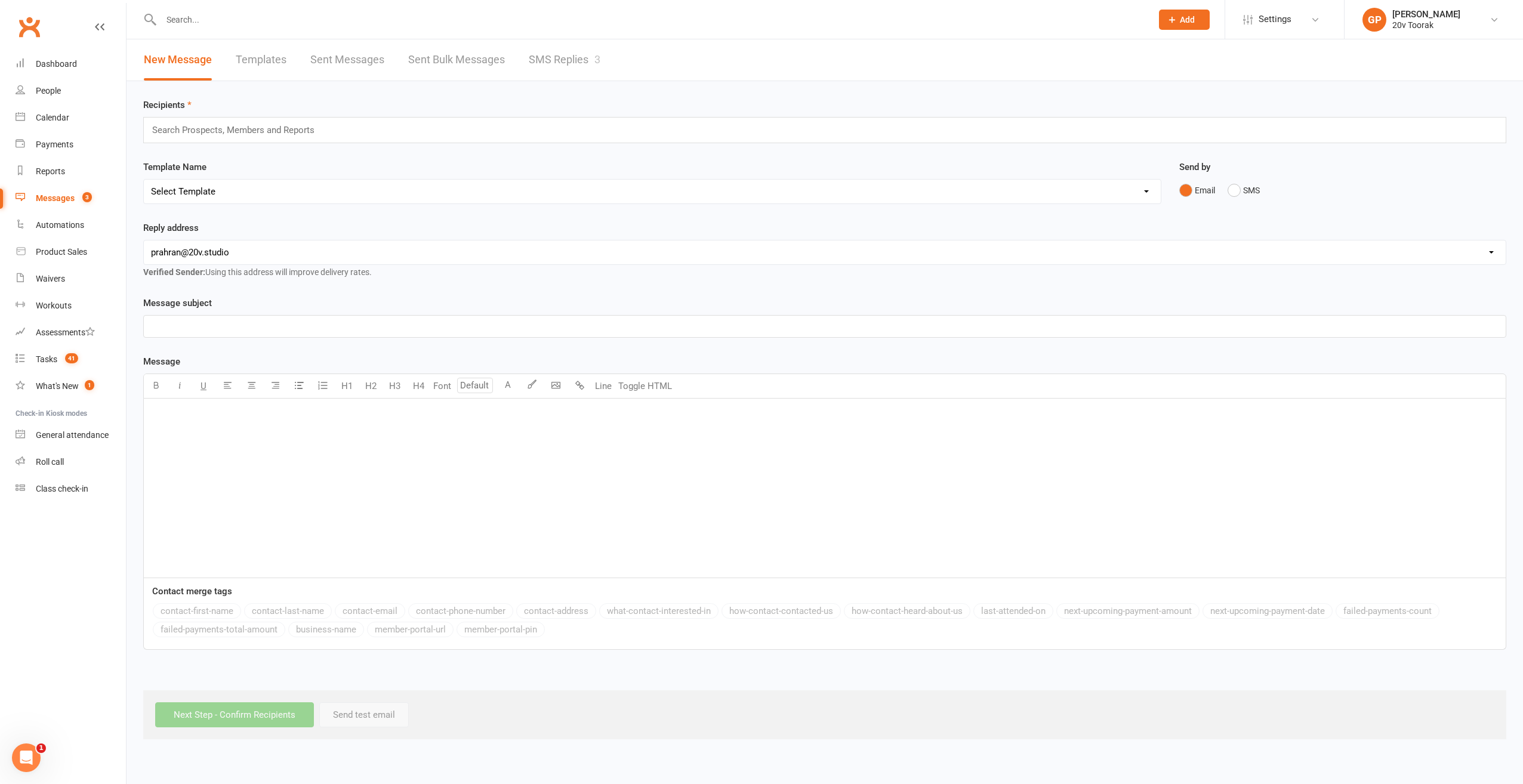
click at [196, 129] on input "text" at bounding box center [238, 130] width 175 height 16
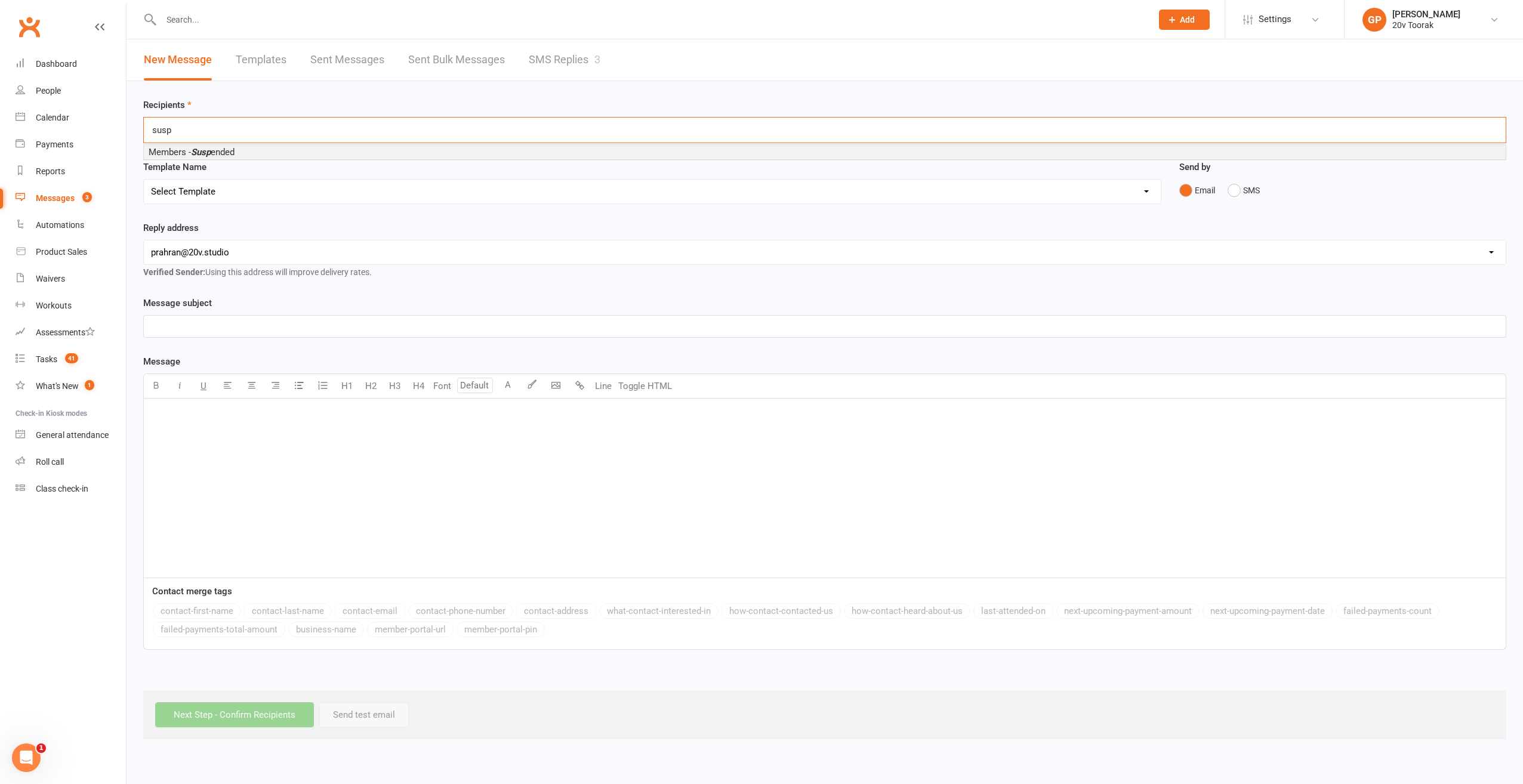
type input "susp"
click at [179, 151] on span "Members - Susp ended" at bounding box center [191, 152] width 86 height 11
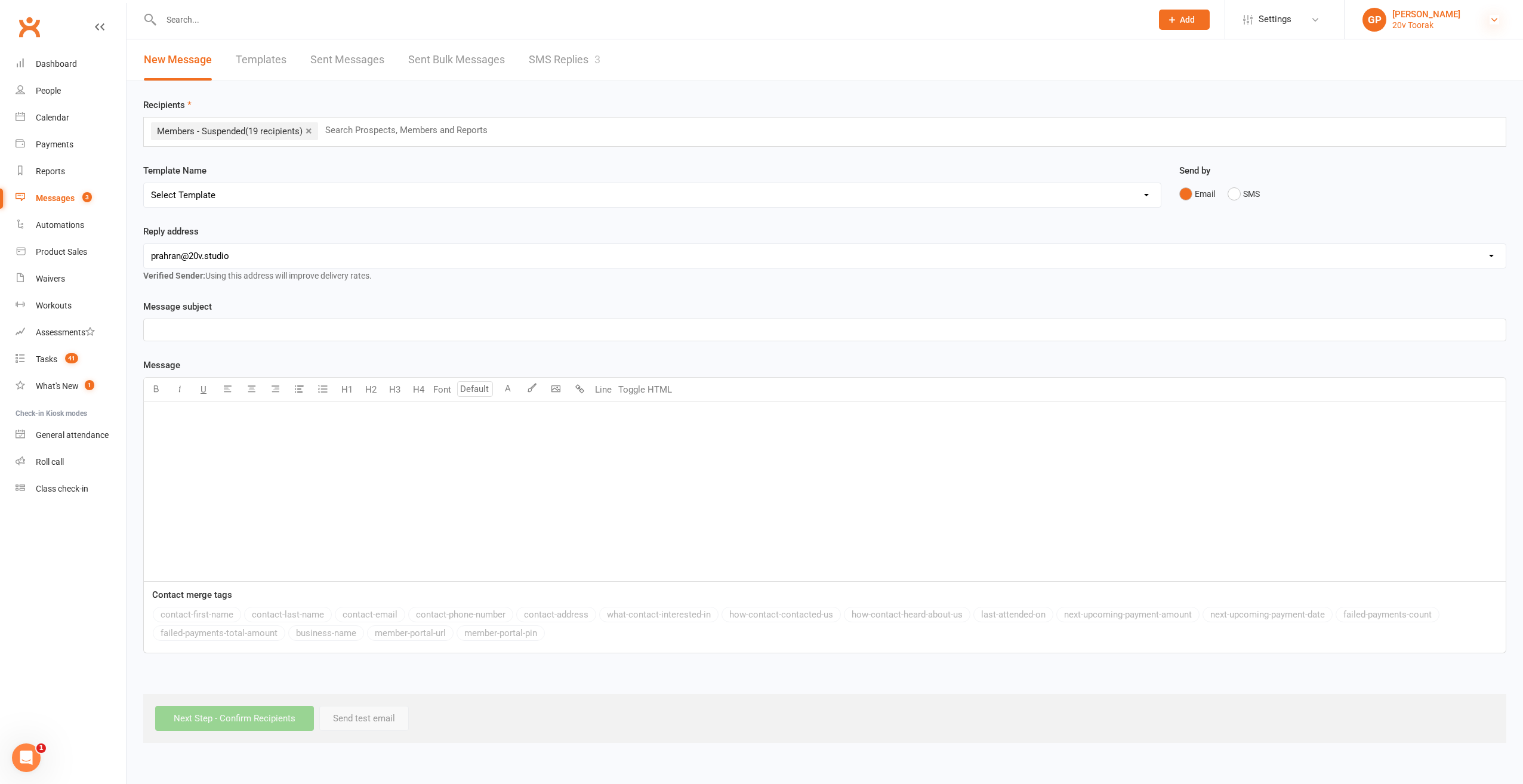
click at [1498, 24] on icon at bounding box center [1494, 19] width 9 height 9
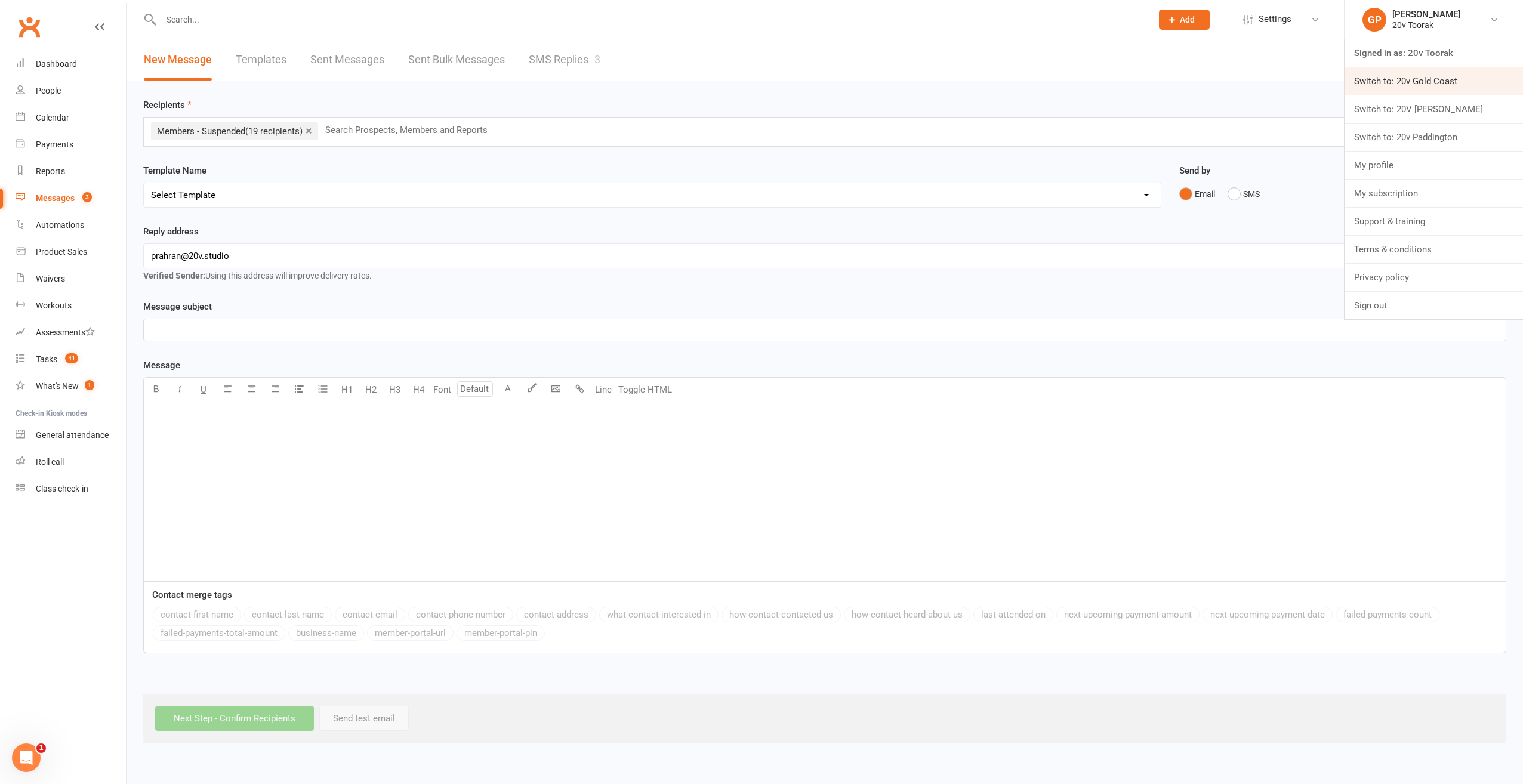
click at [1446, 77] on link "Switch to: 20v Gold Coast" at bounding box center [1433, 81] width 178 height 28
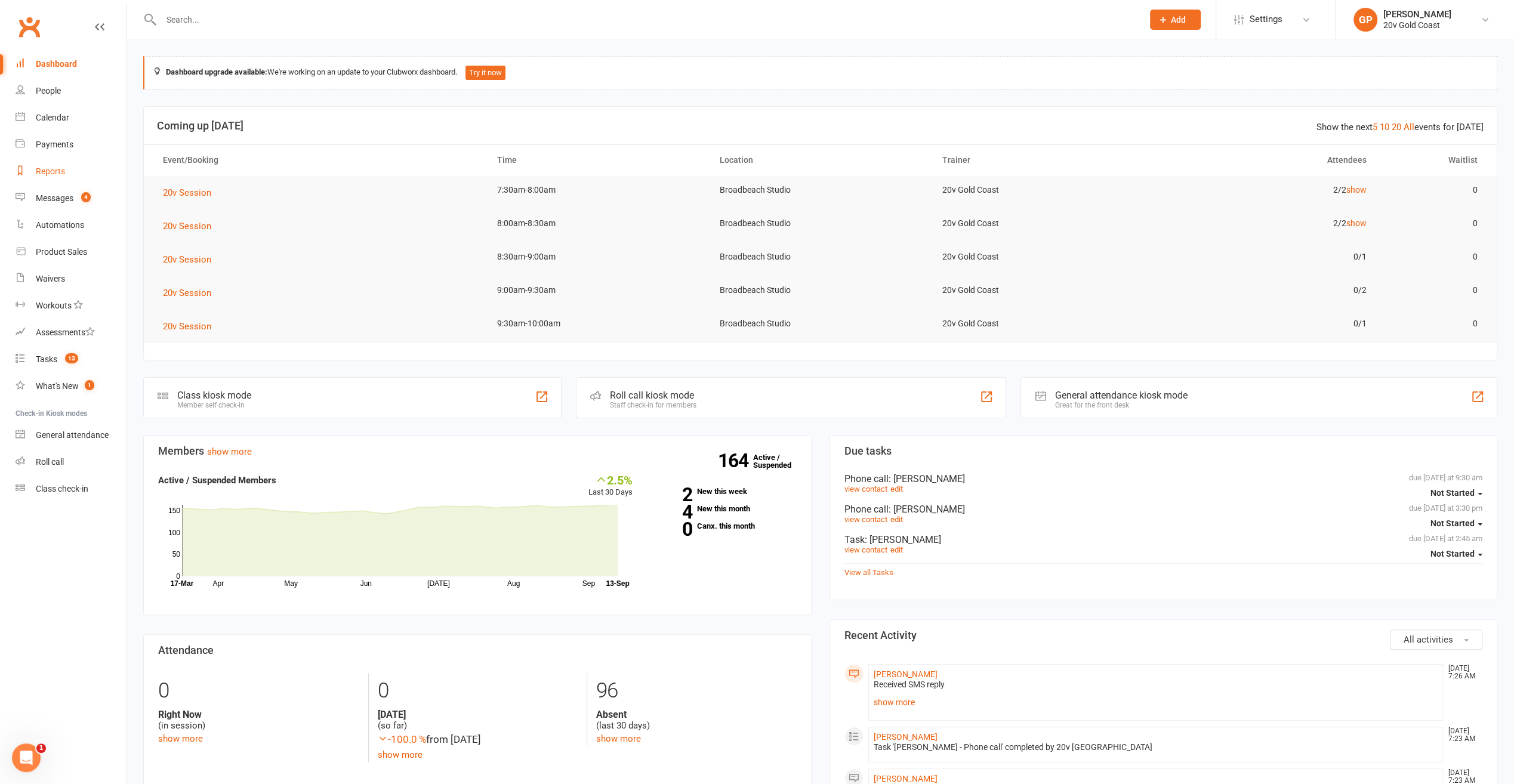
click at [44, 174] on div "Reports" at bounding box center [50, 171] width 29 height 9
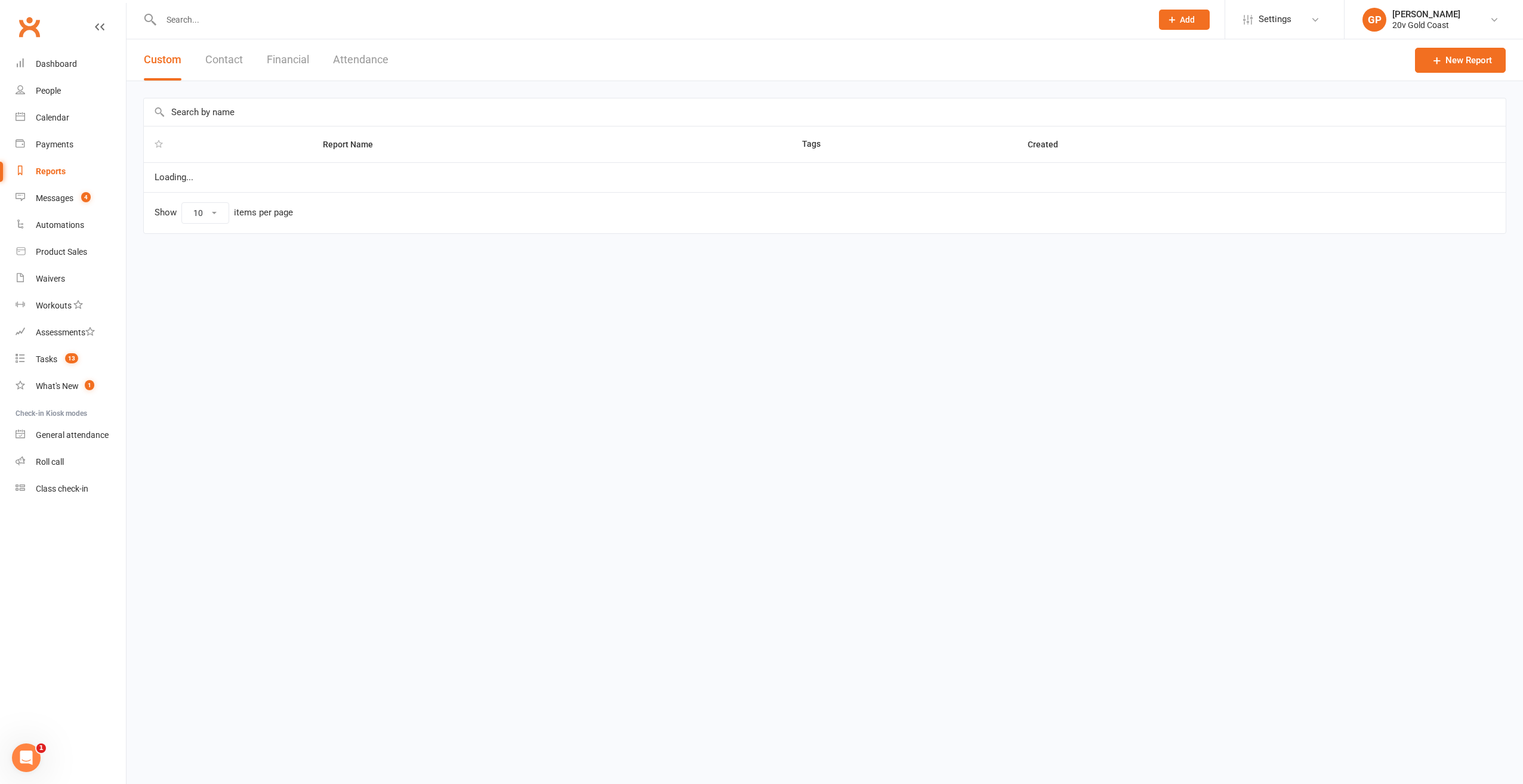
select select "100"
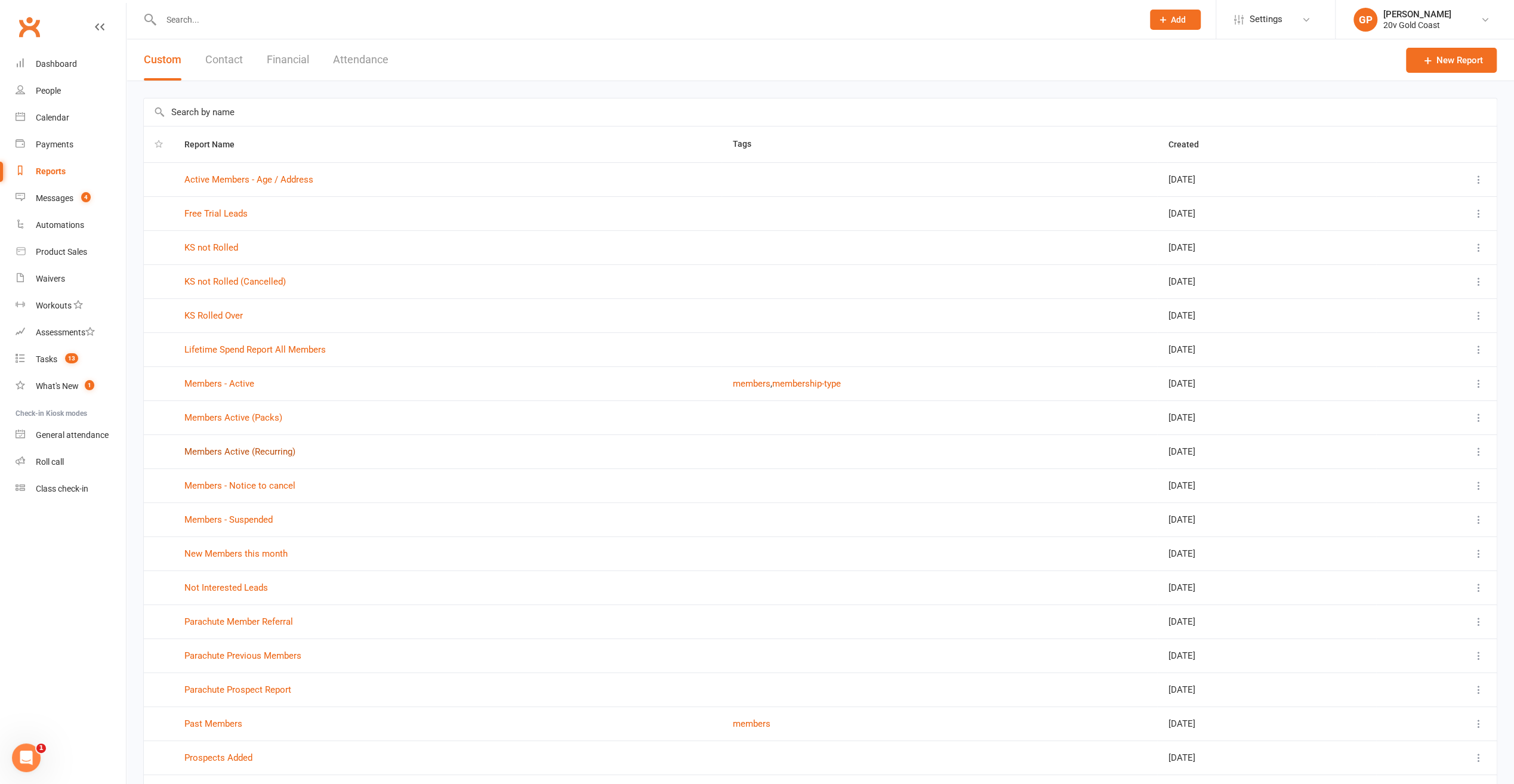
click at [237, 452] on link "Members Active (Recurring)" at bounding box center [240, 452] width 111 height 11
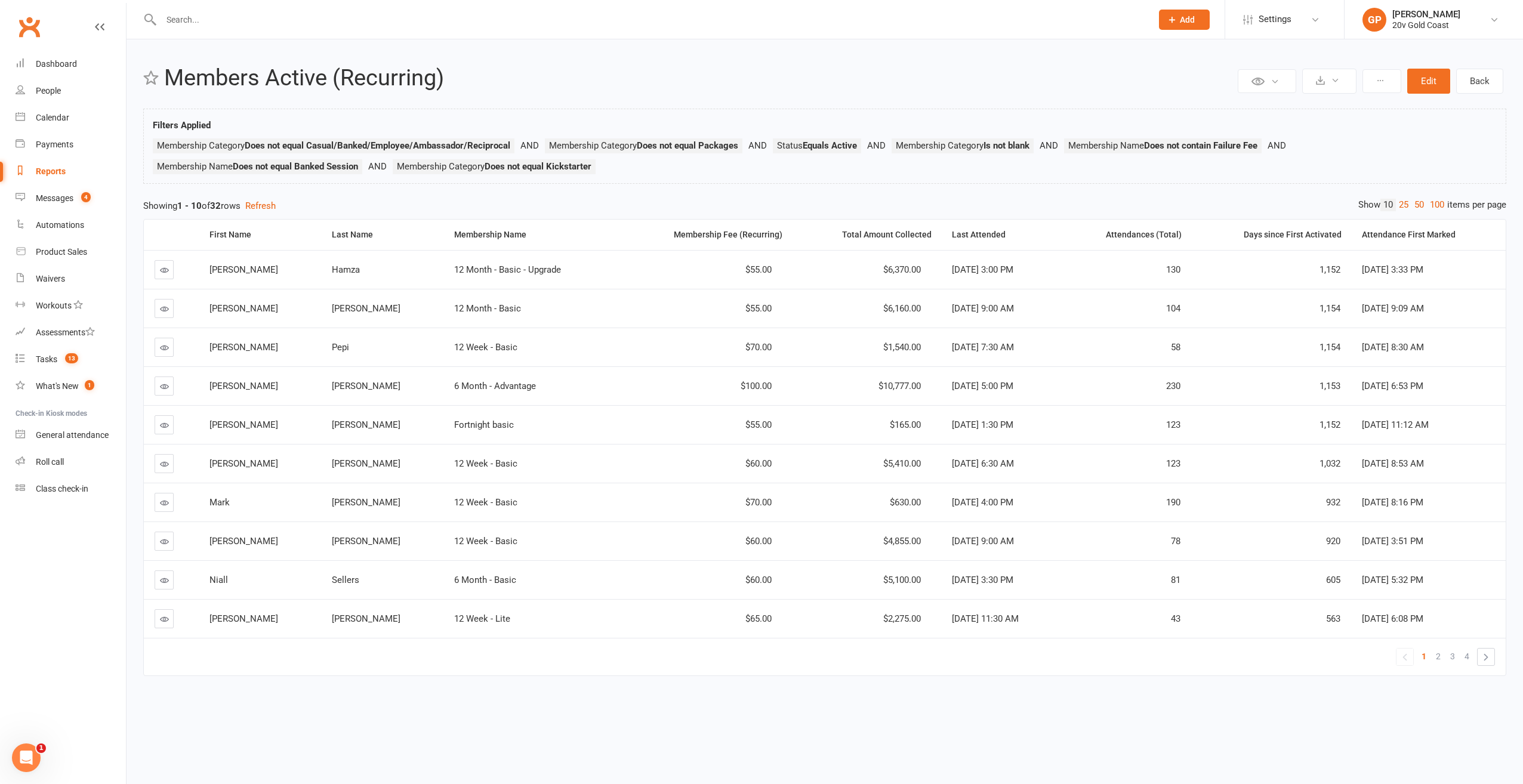
click at [43, 174] on div "Reports" at bounding box center [51, 171] width 30 height 9
select select "100"
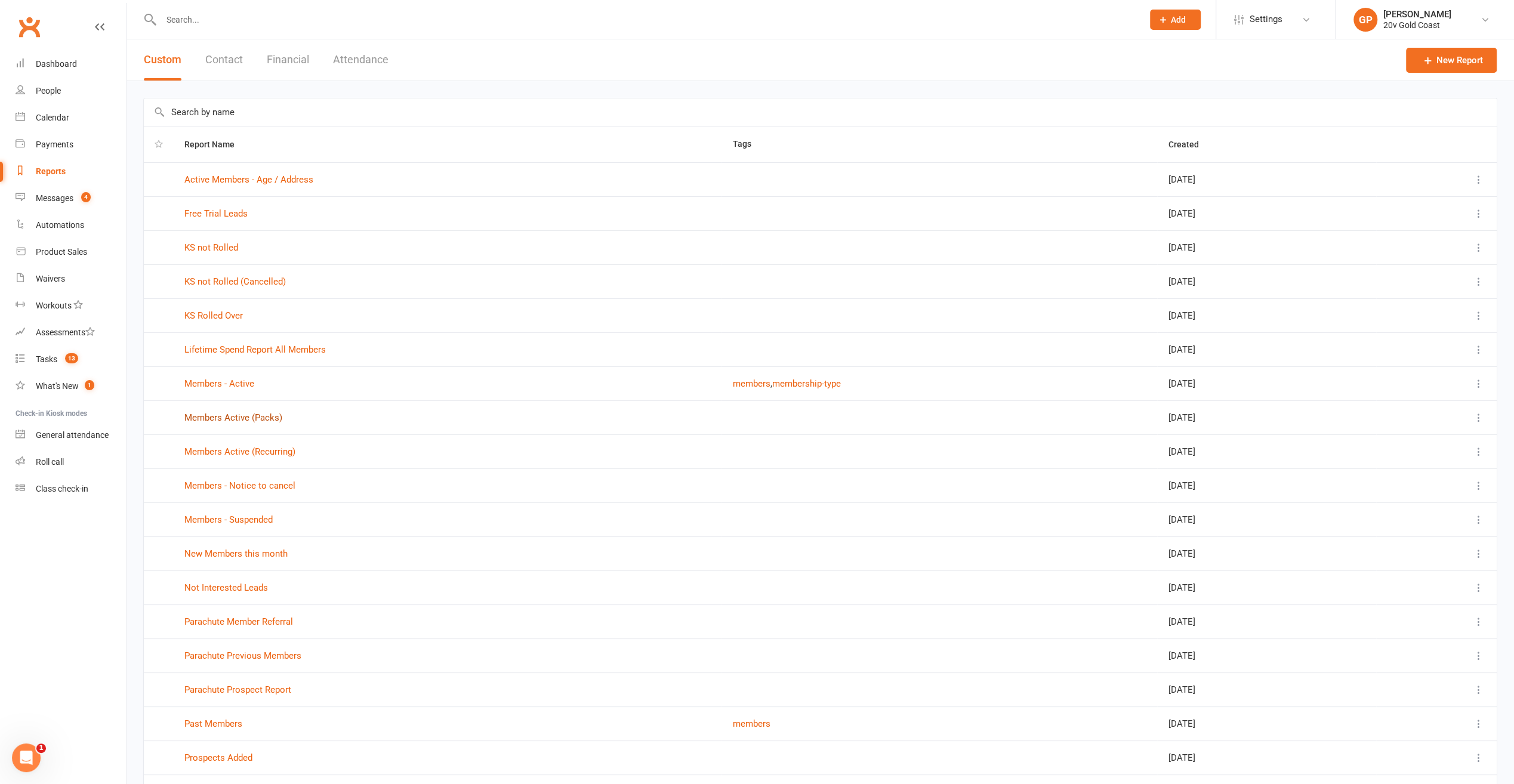
click at [237, 415] on link "Members Active (Packs)" at bounding box center [233, 417] width 98 height 11
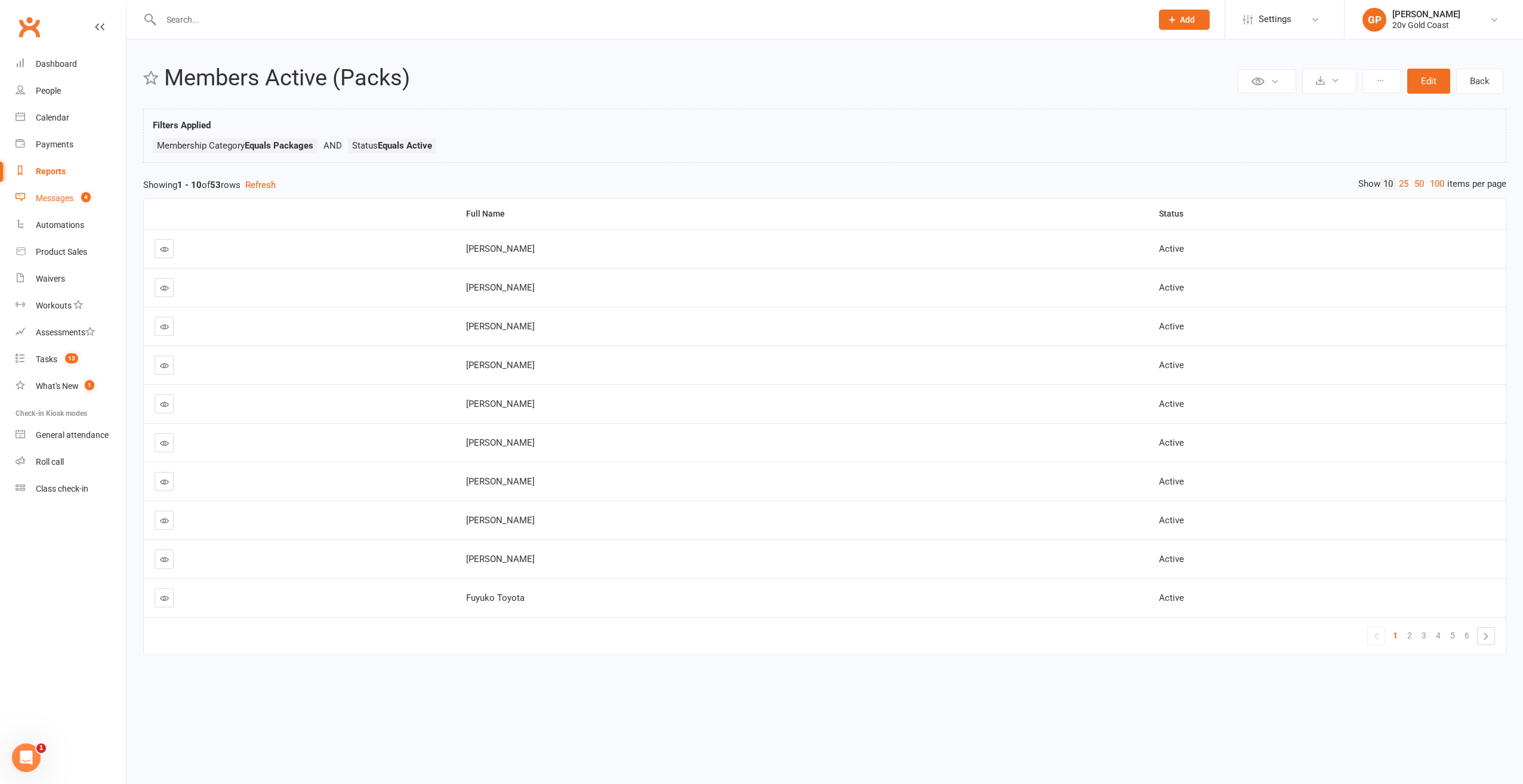
click at [45, 193] on div "Messages" at bounding box center [55, 198] width 38 height 9
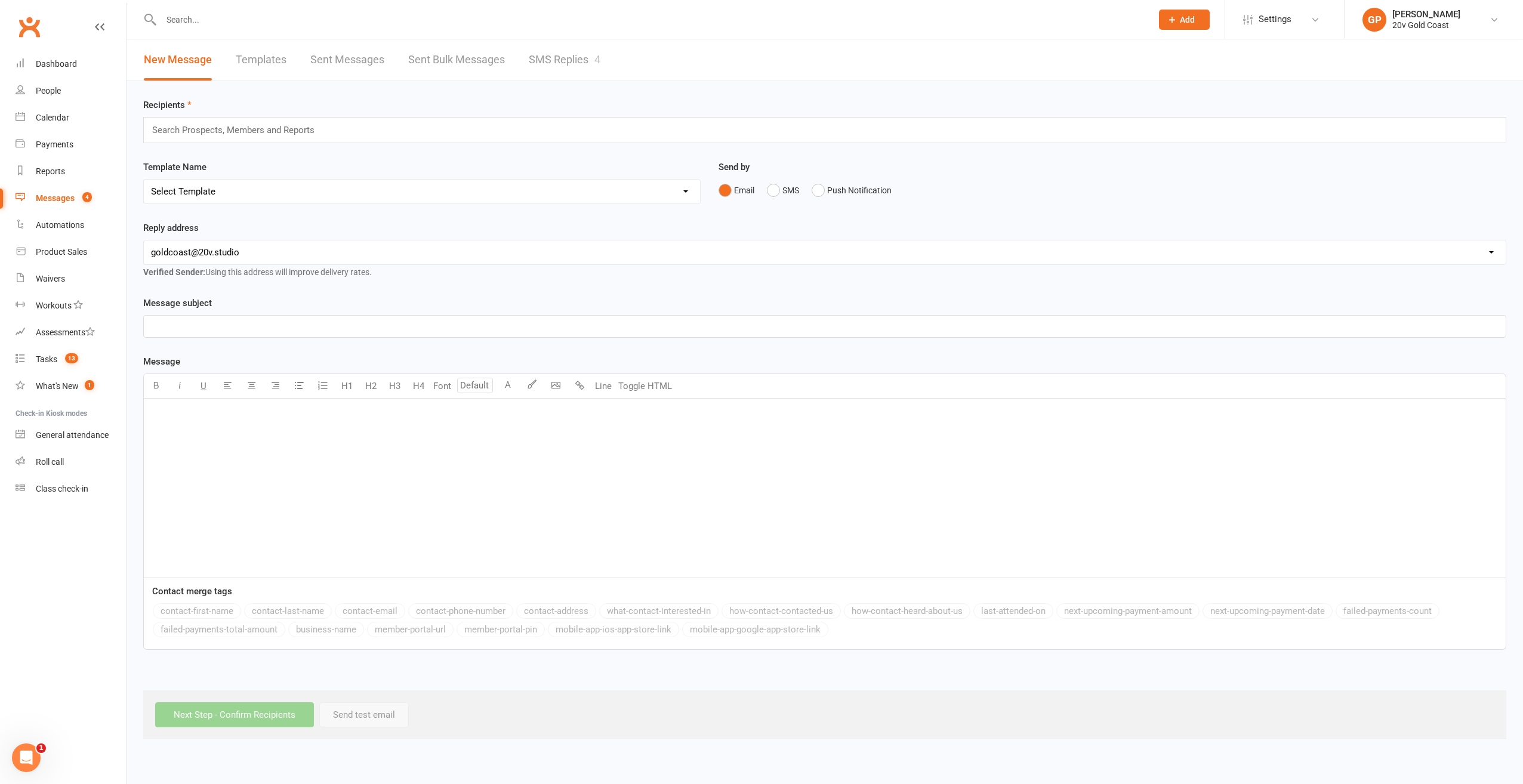
click at [220, 134] on input "text" at bounding box center [238, 130] width 175 height 16
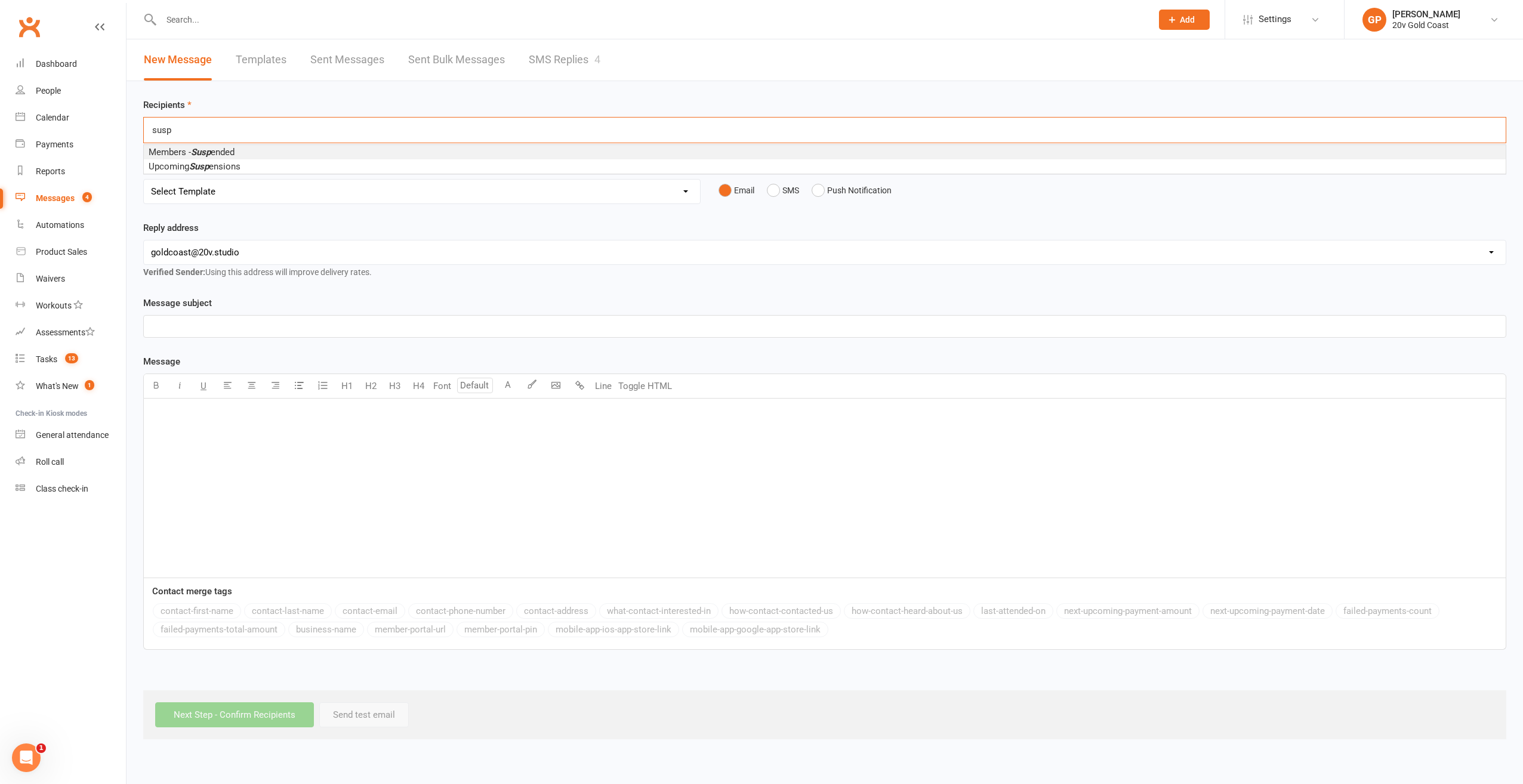
type input "susp"
click at [236, 145] on li "Members - Susp ended" at bounding box center [824, 152] width 1362 height 14
click at [73, 202] on div "Messages" at bounding box center [55, 198] width 39 height 9
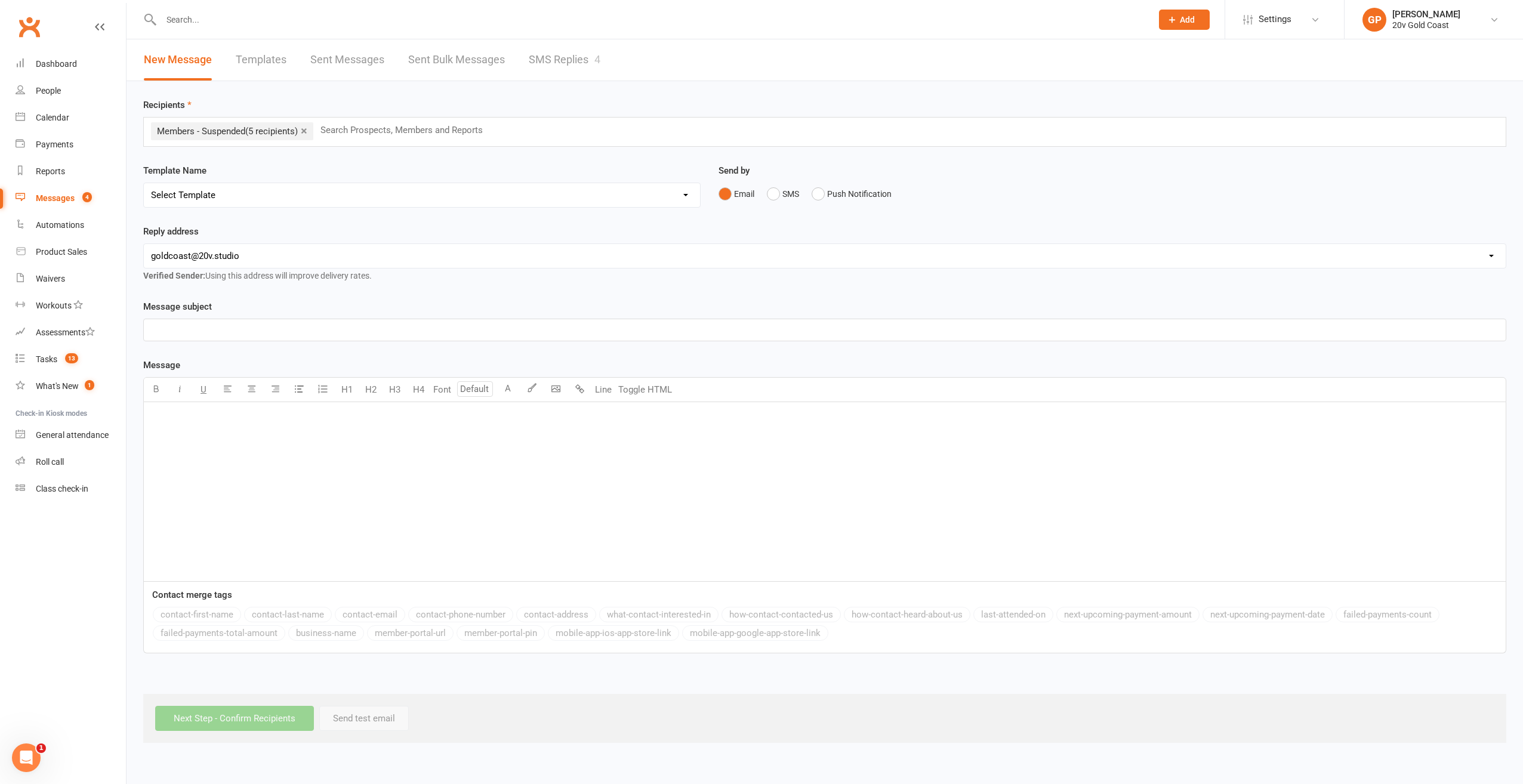
click at [600, 54] on div "4" at bounding box center [597, 60] width 6 height 13
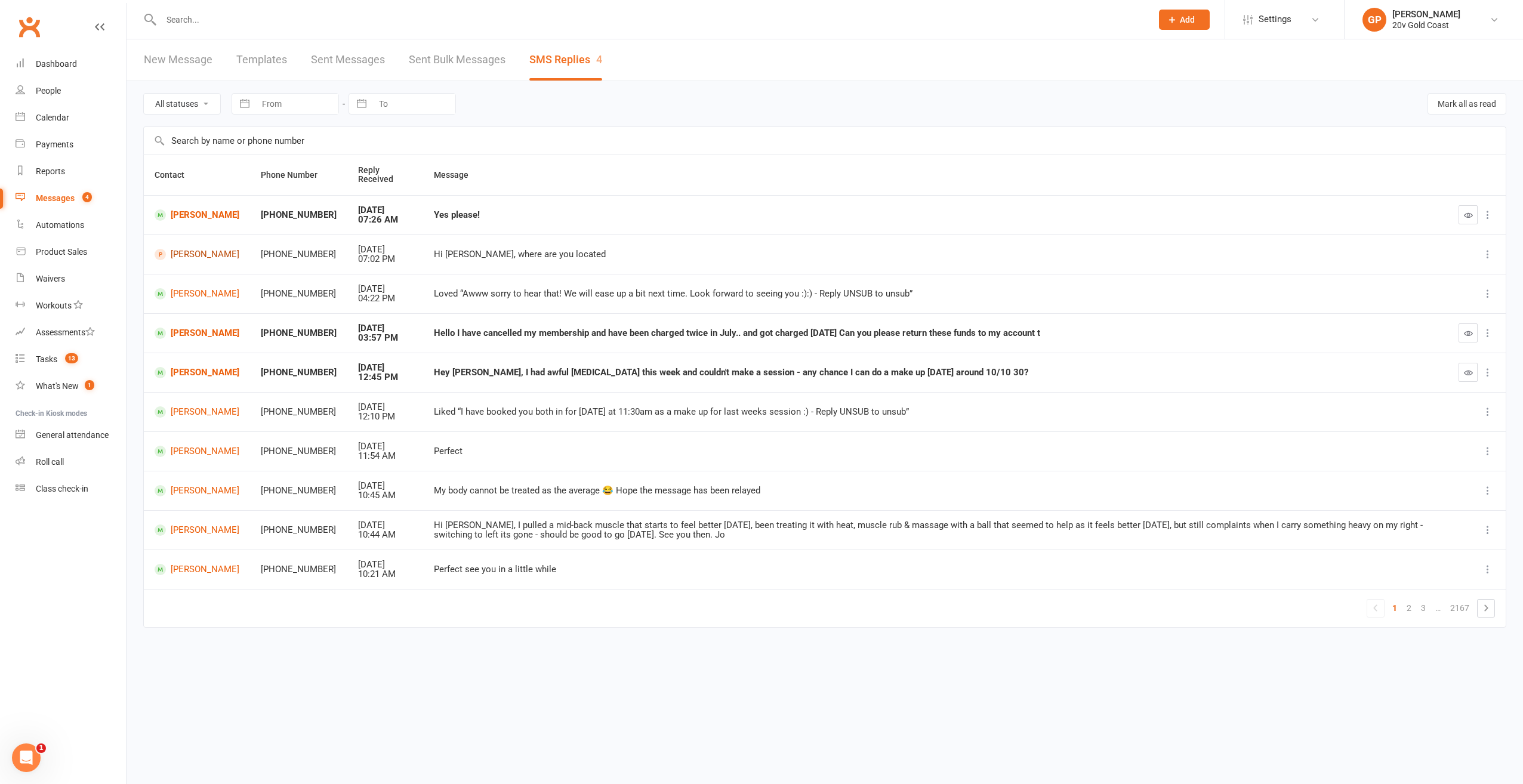
click at [193, 255] on link "[PERSON_NAME]" at bounding box center [196, 255] width 85 height 11
